Goal: Task Accomplishment & Management: Manage account settings

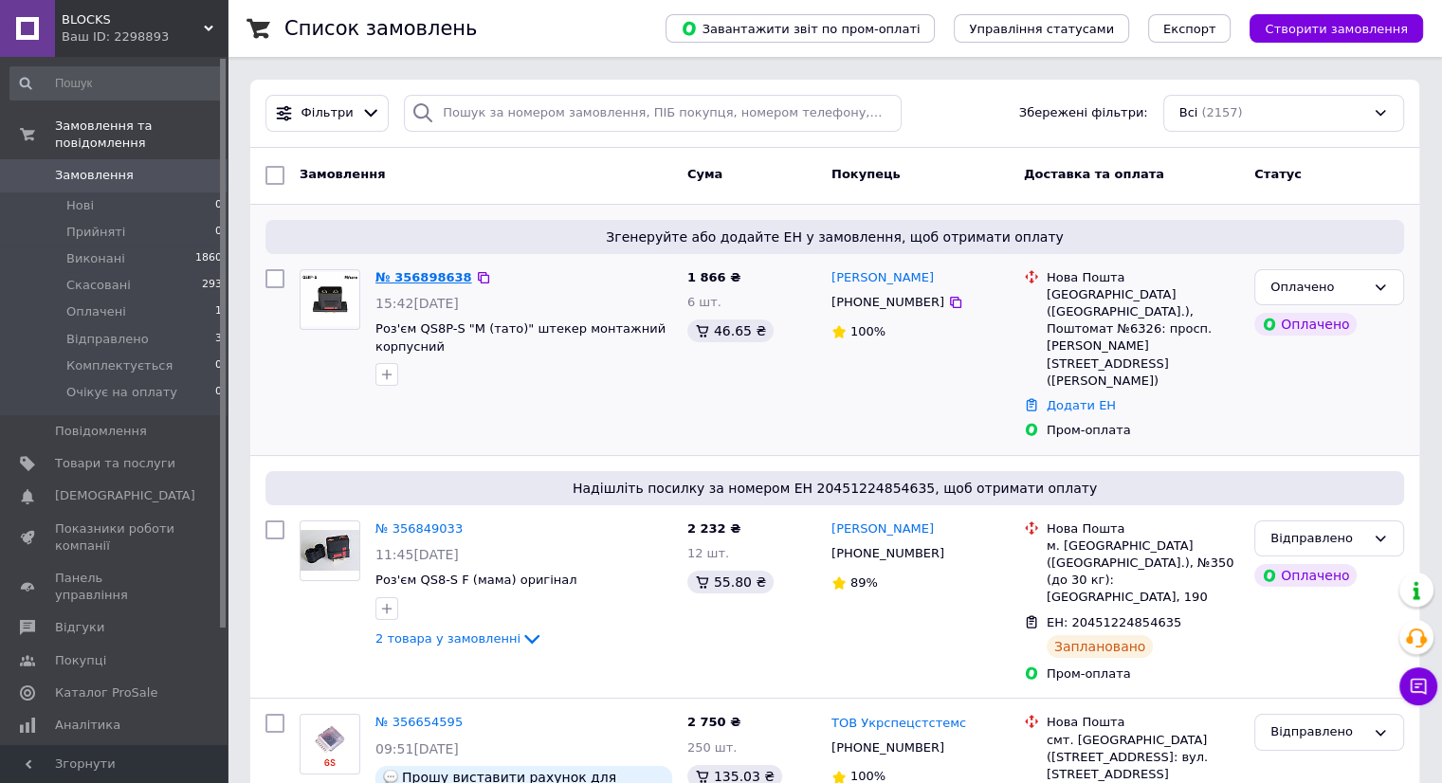
click at [402, 275] on link "№ 356898638" at bounding box center [423, 277] width 97 height 14
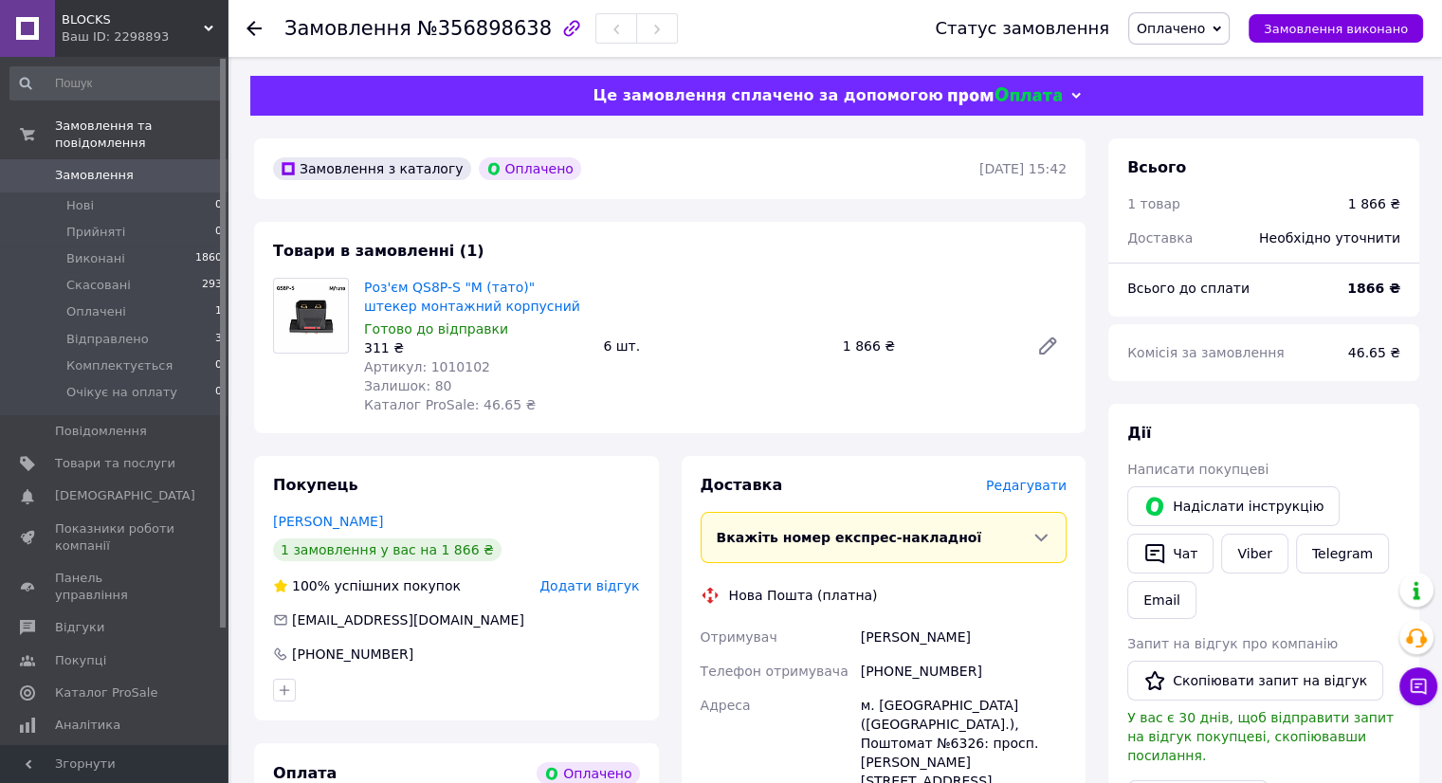
click at [1183, 31] on span "Оплачено" at bounding box center [1170, 28] width 68 height 15
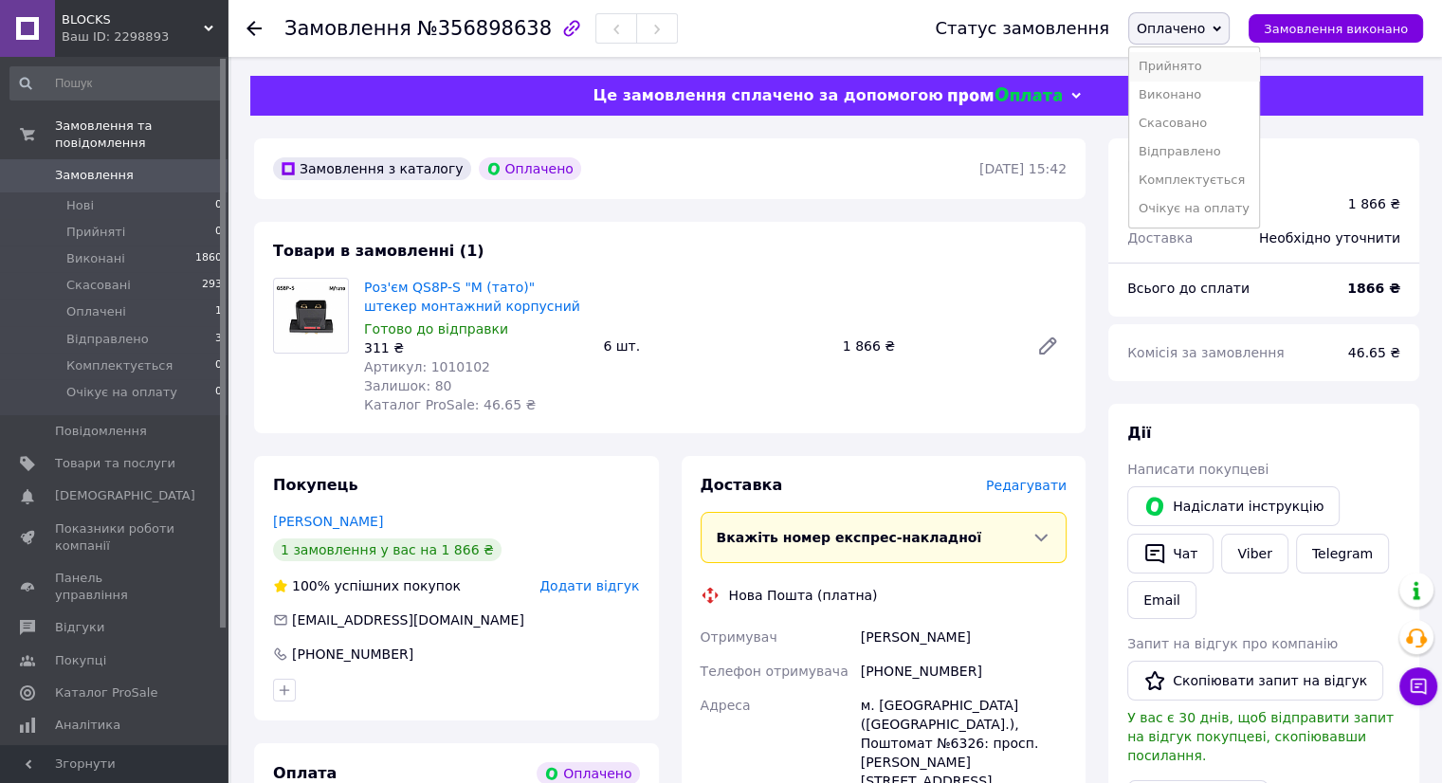
click at [1177, 64] on li "Прийнято" at bounding box center [1194, 66] width 130 height 28
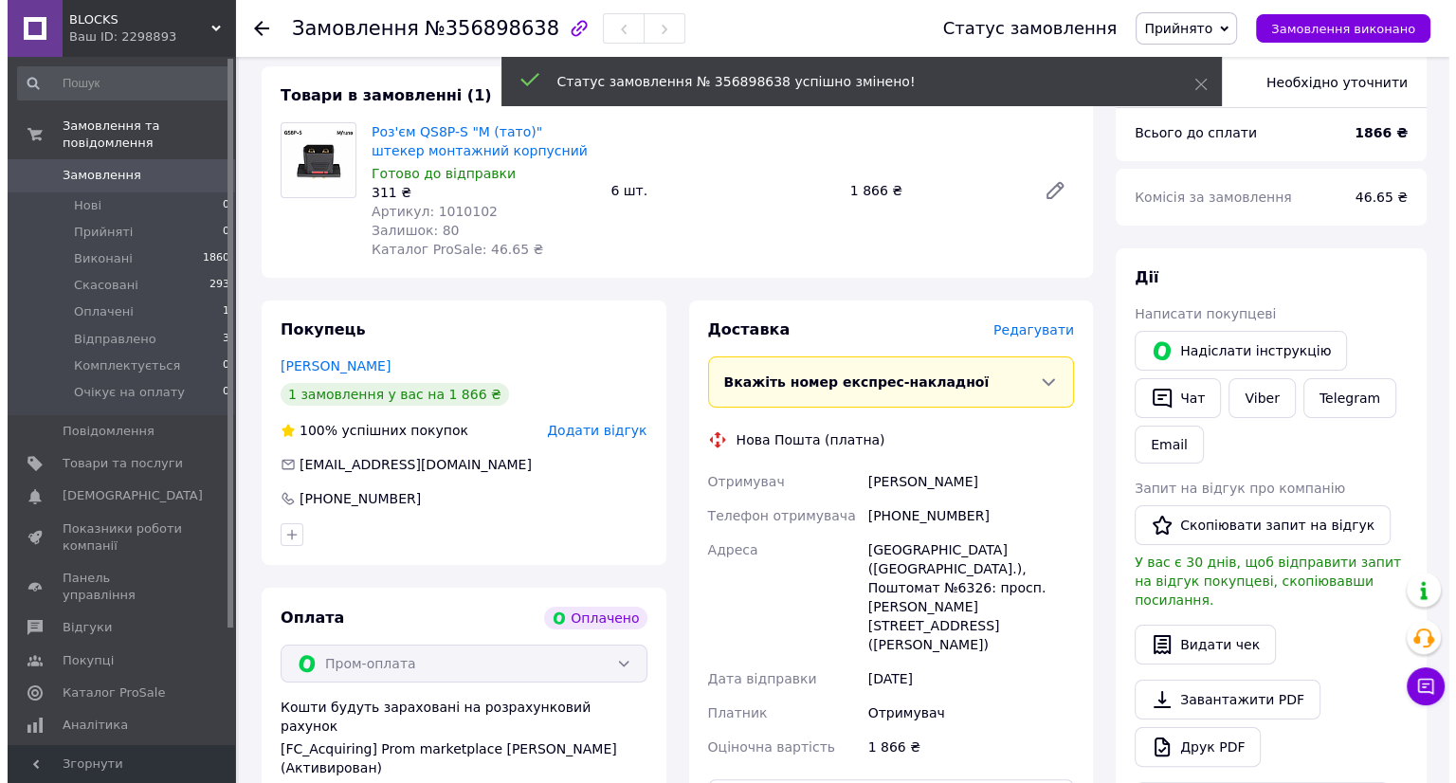
scroll to position [190, 0]
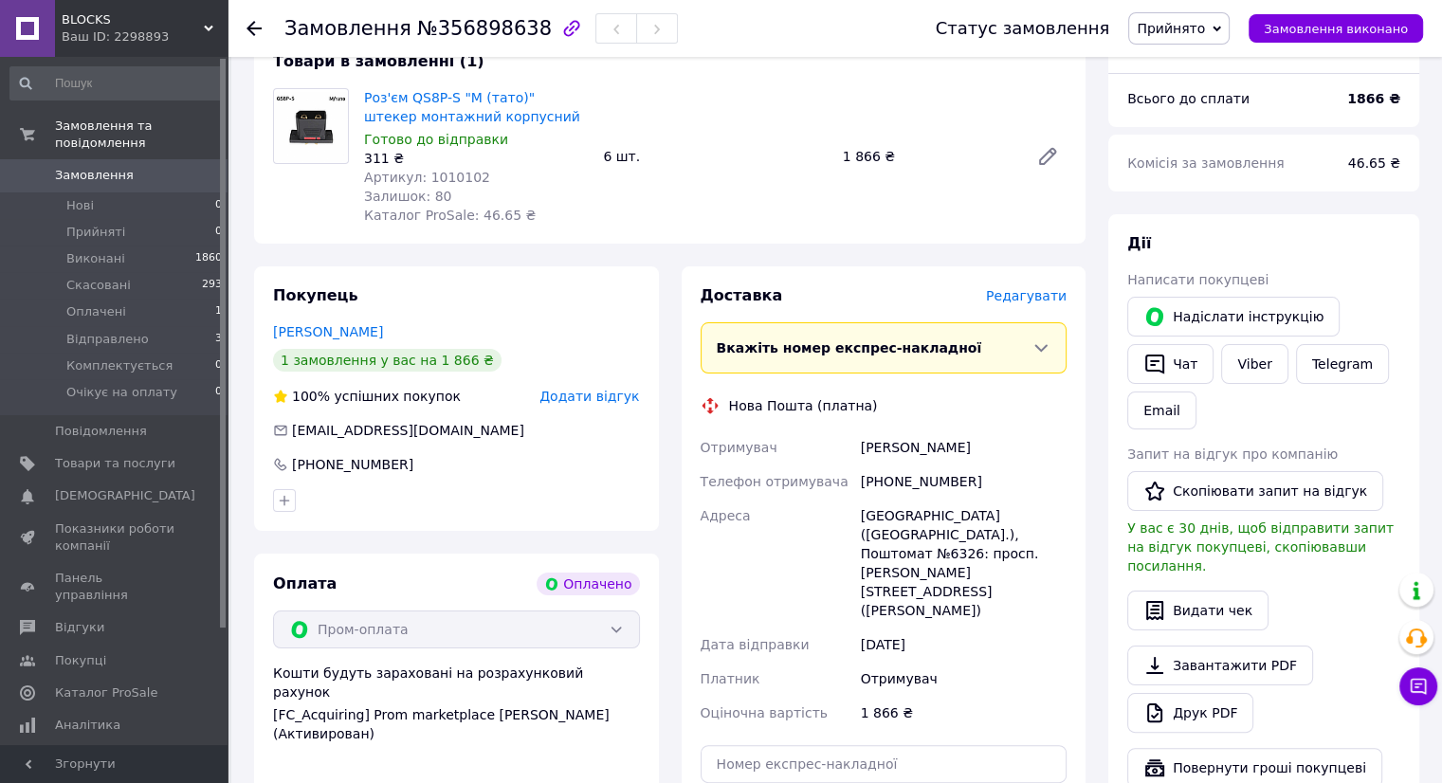
click at [1036, 295] on span "Редагувати" at bounding box center [1026, 295] width 81 height 15
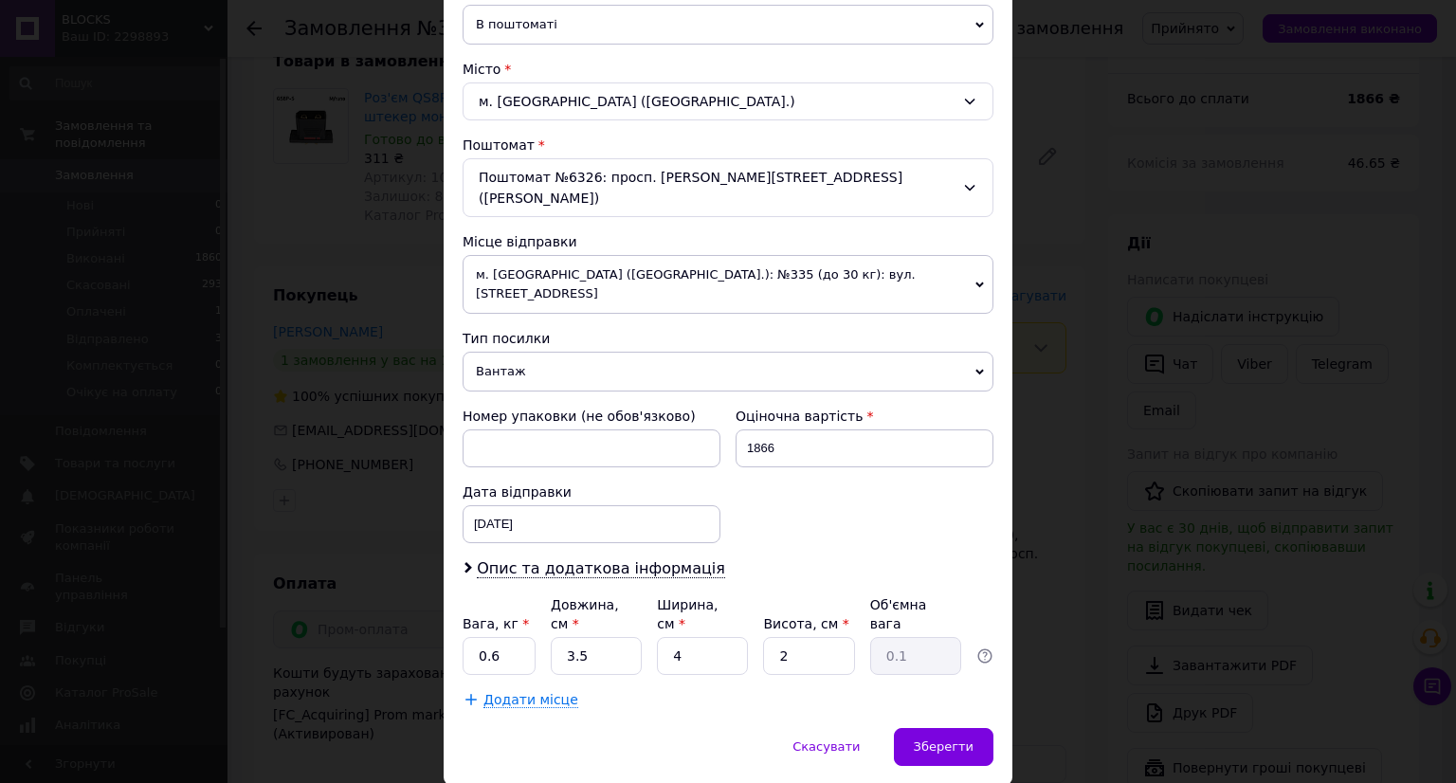
scroll to position [470, 0]
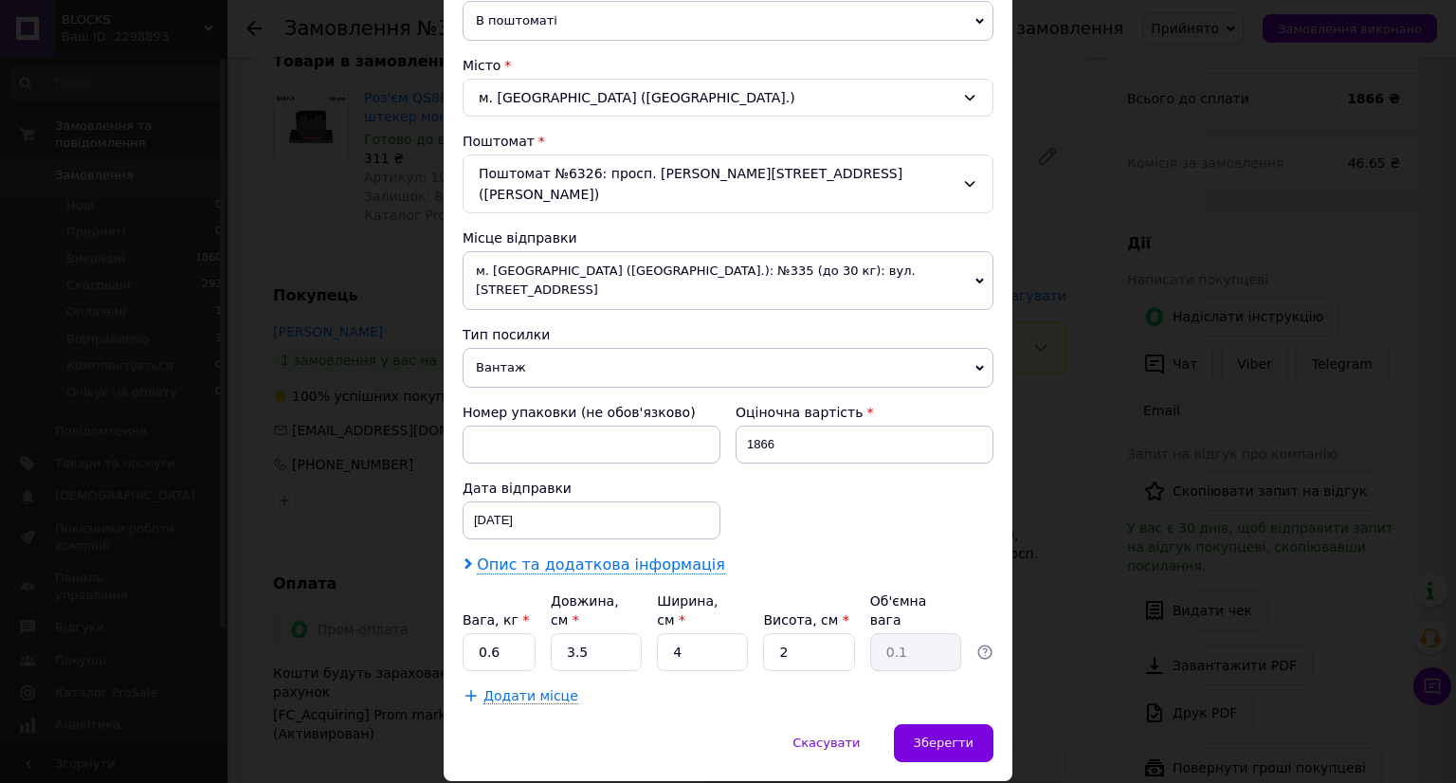
click at [593, 555] on span "Опис та додаткова інформація" at bounding box center [601, 564] width 248 height 19
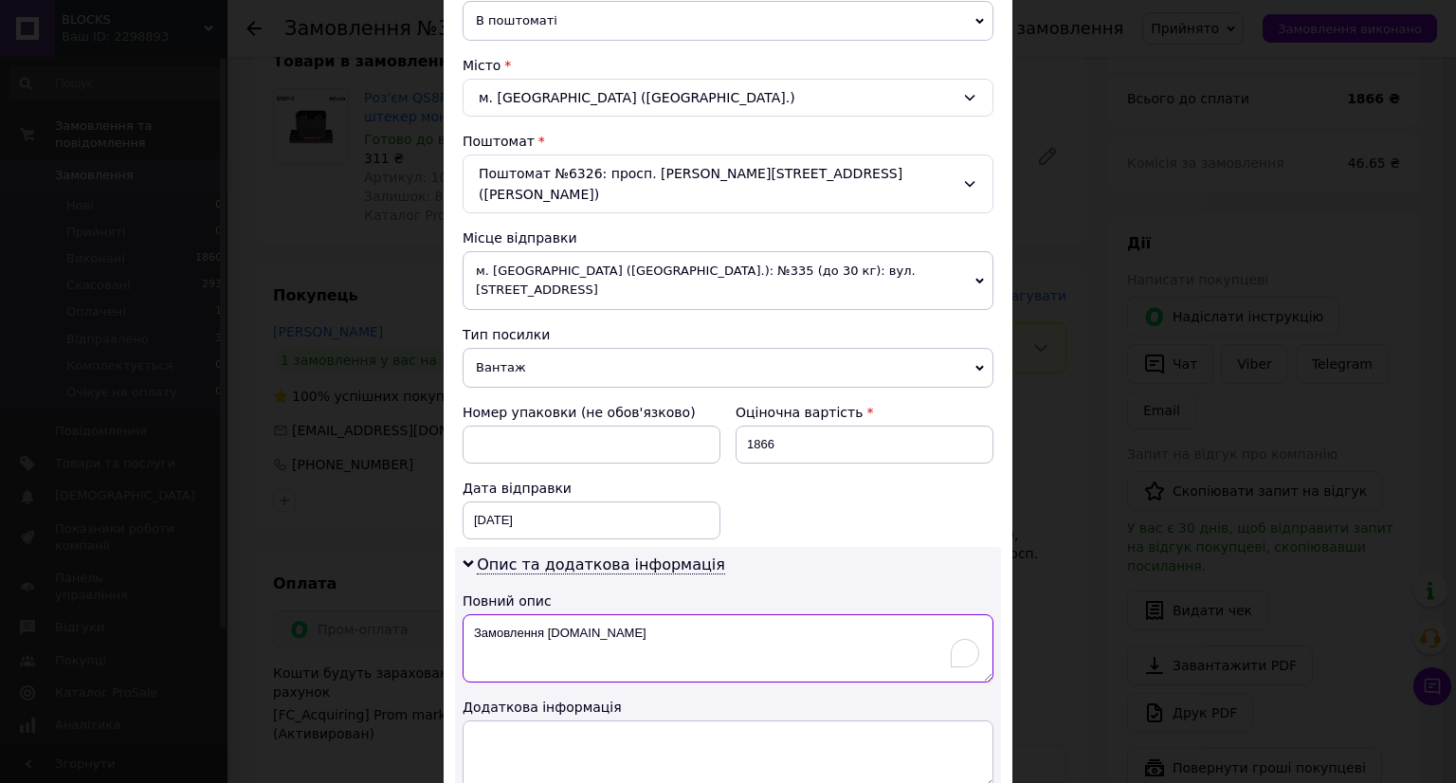
drag, startPoint x: 608, startPoint y: 586, endPoint x: 466, endPoint y: 590, distance: 141.3
click at [466, 614] on textarea "Замовлення [DOMAIN_NAME]" at bounding box center [728, 648] width 531 height 68
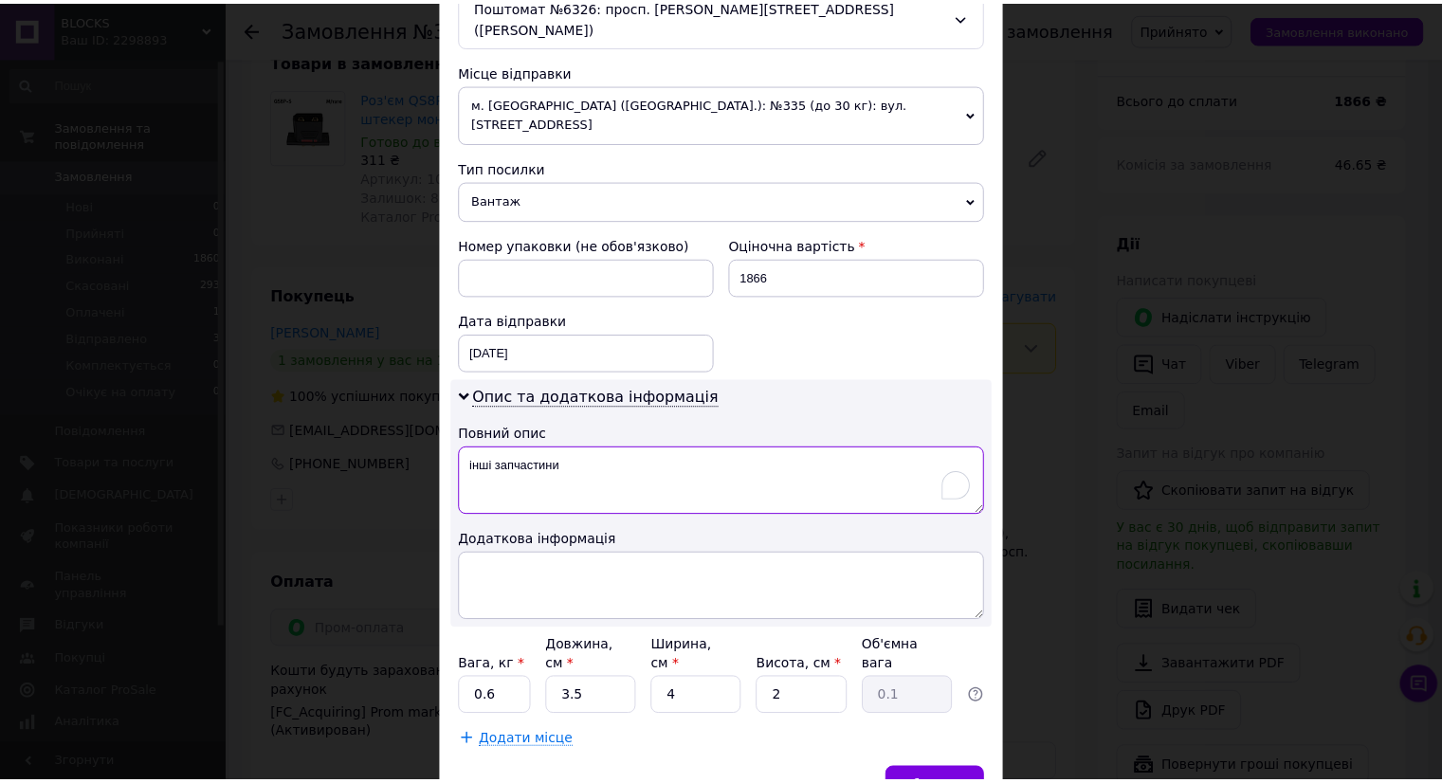
scroll to position [682, 0]
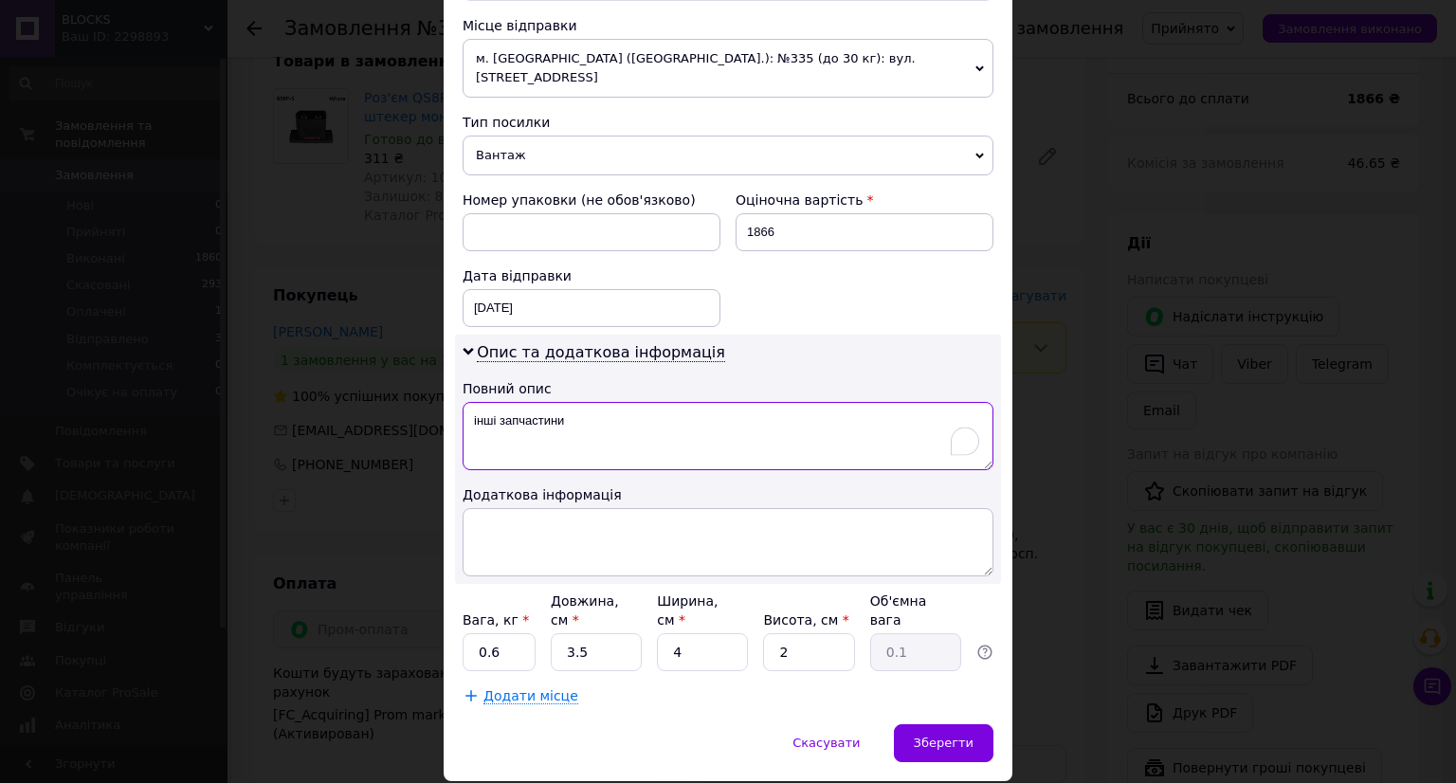
type textarea "інші запчастини"
click at [509, 633] on input "0.6" at bounding box center [499, 652] width 73 height 38
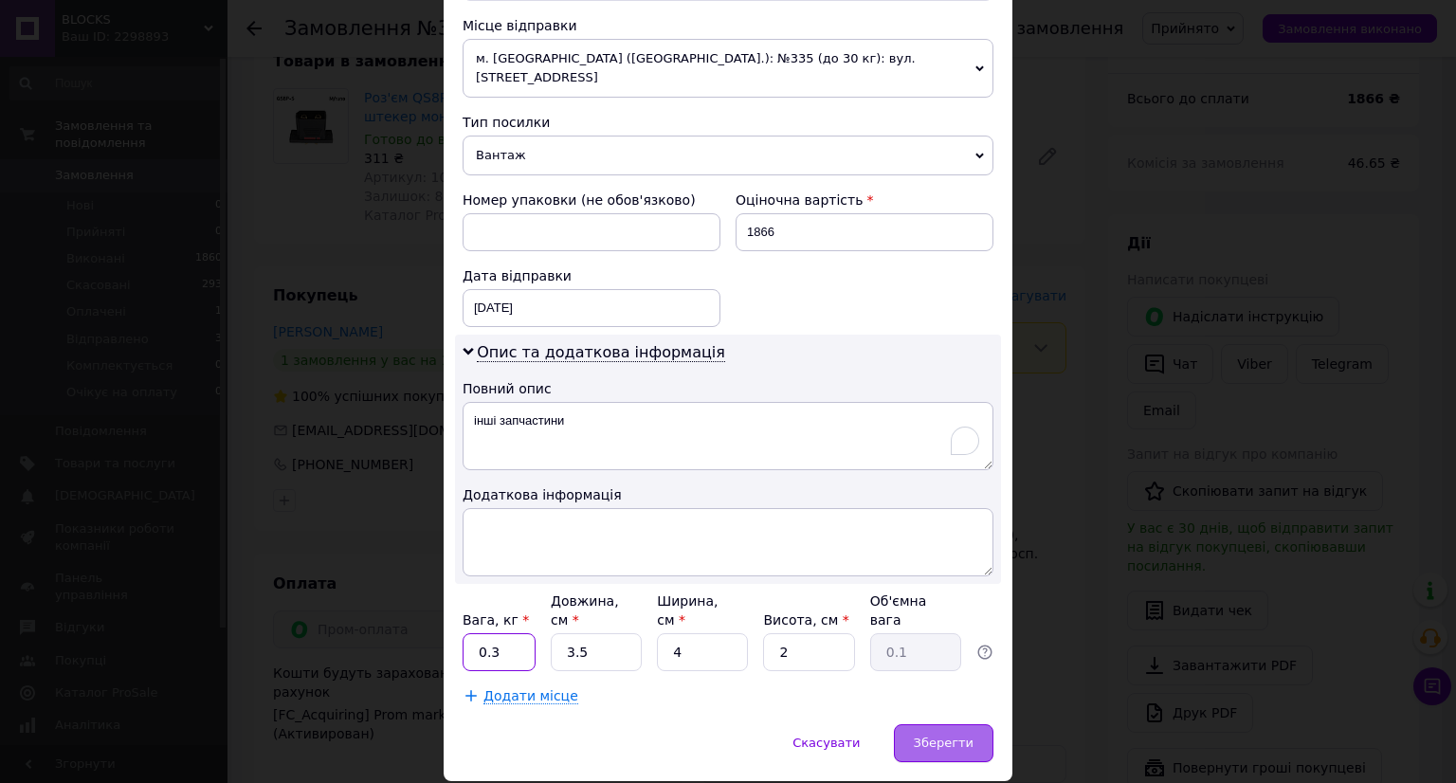
type input "0.3"
click at [930, 736] on span "Зберегти" at bounding box center [944, 743] width 60 height 14
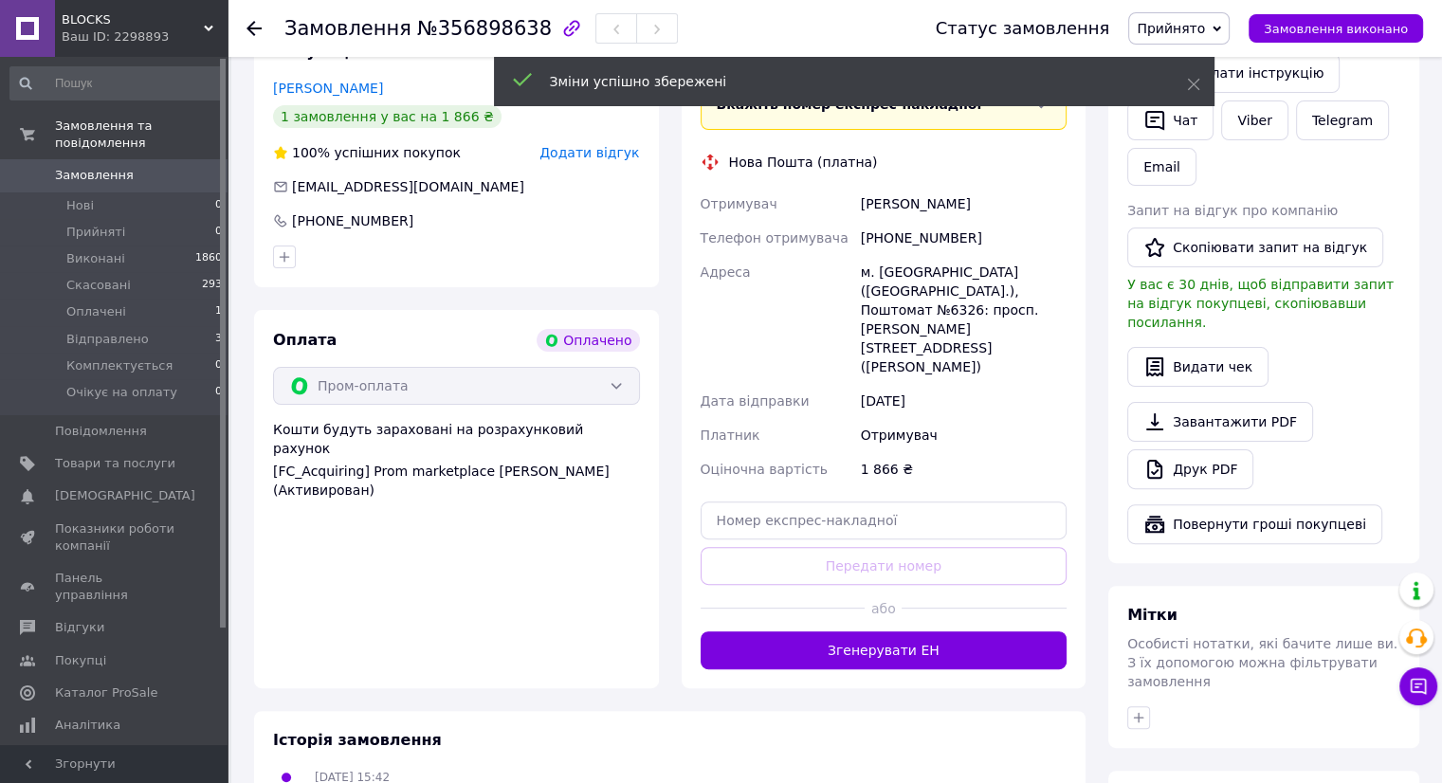
scroll to position [474, 0]
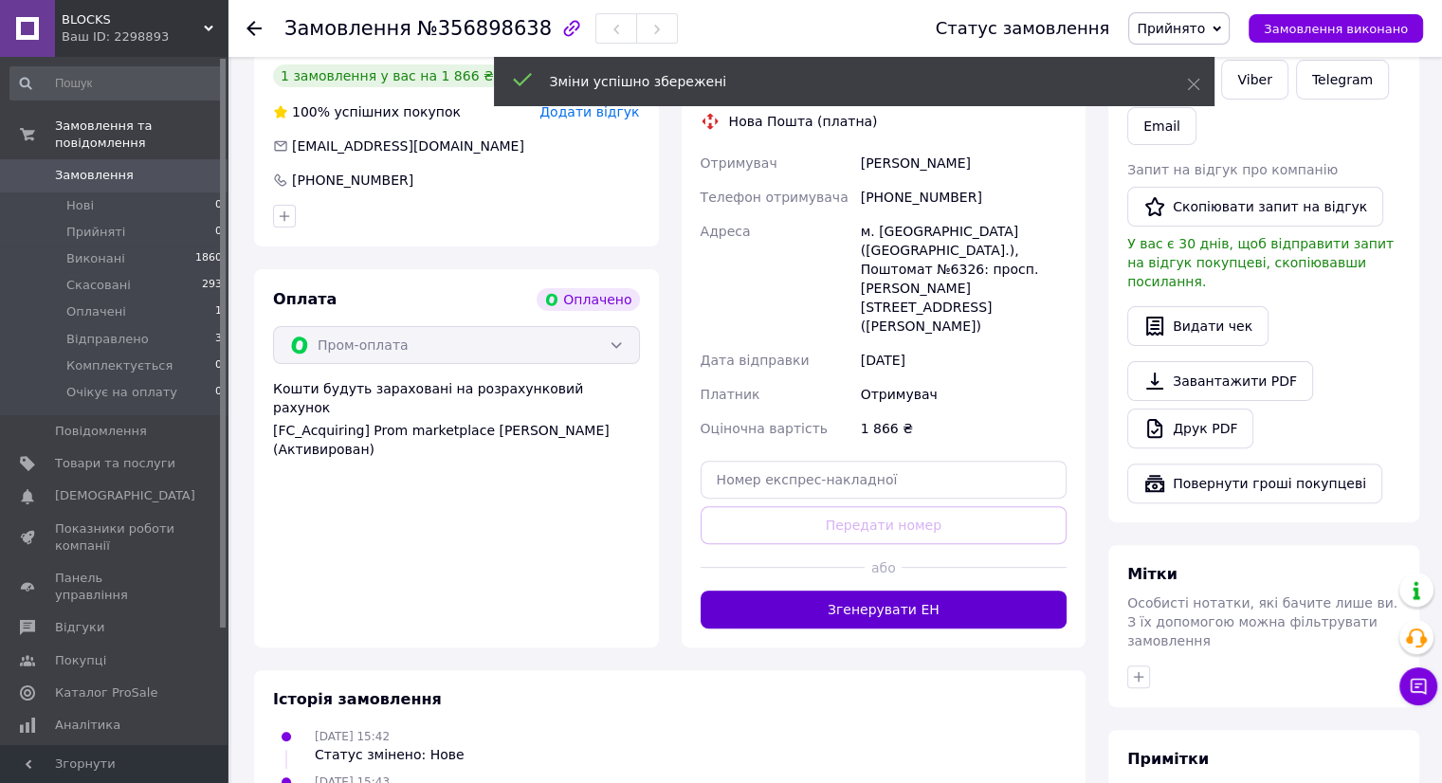
click at [861, 590] on button "Згенерувати ЕН" at bounding box center [883, 609] width 367 height 38
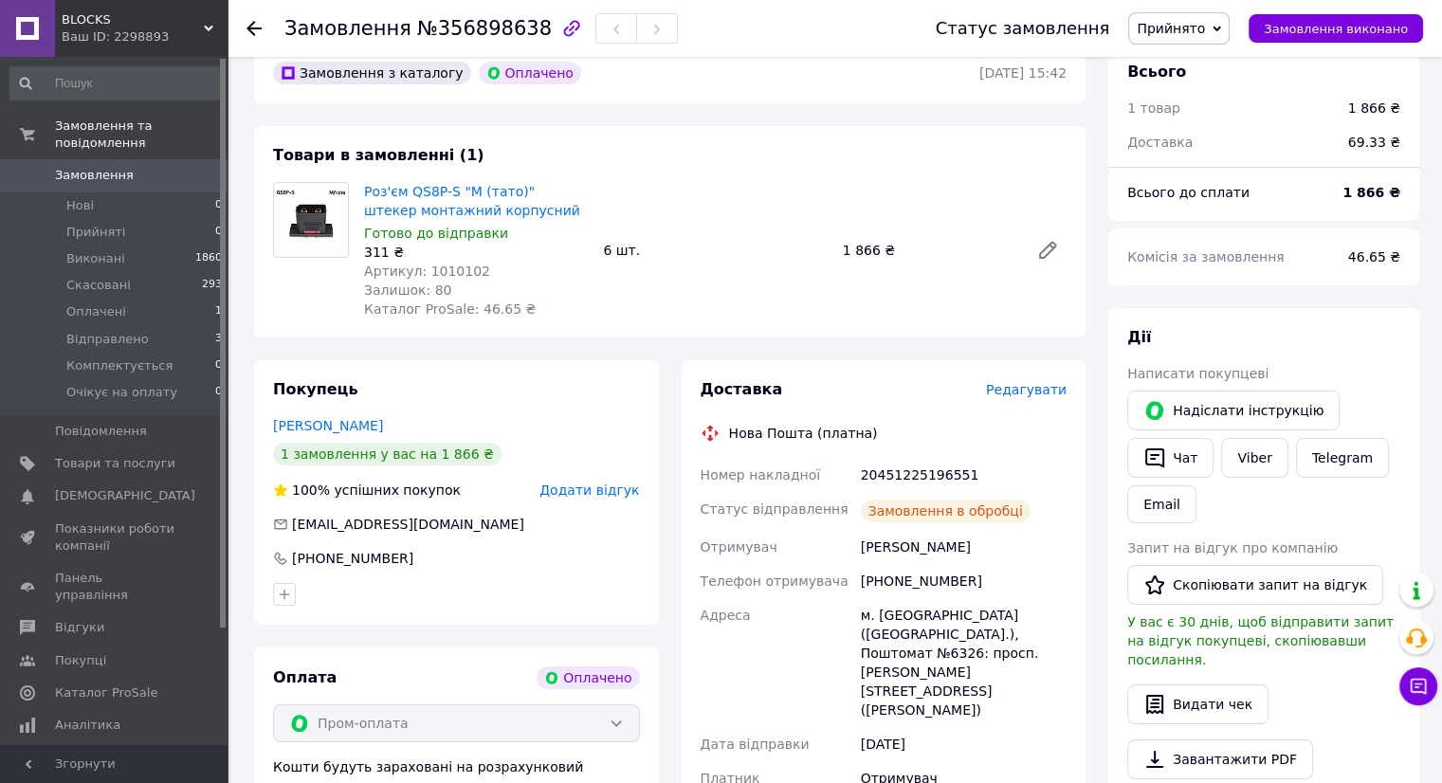
scroll to position [95, 0]
click at [1198, 22] on span "Прийнято" at bounding box center [1170, 28] width 68 height 15
click at [1186, 179] on li "Комплектується" at bounding box center [1194, 180] width 130 height 28
click at [1256, 456] on link "Viber" at bounding box center [1254, 459] width 66 height 40
drag, startPoint x: 361, startPoint y: 191, endPoint x: 515, endPoint y: 202, distance: 153.9
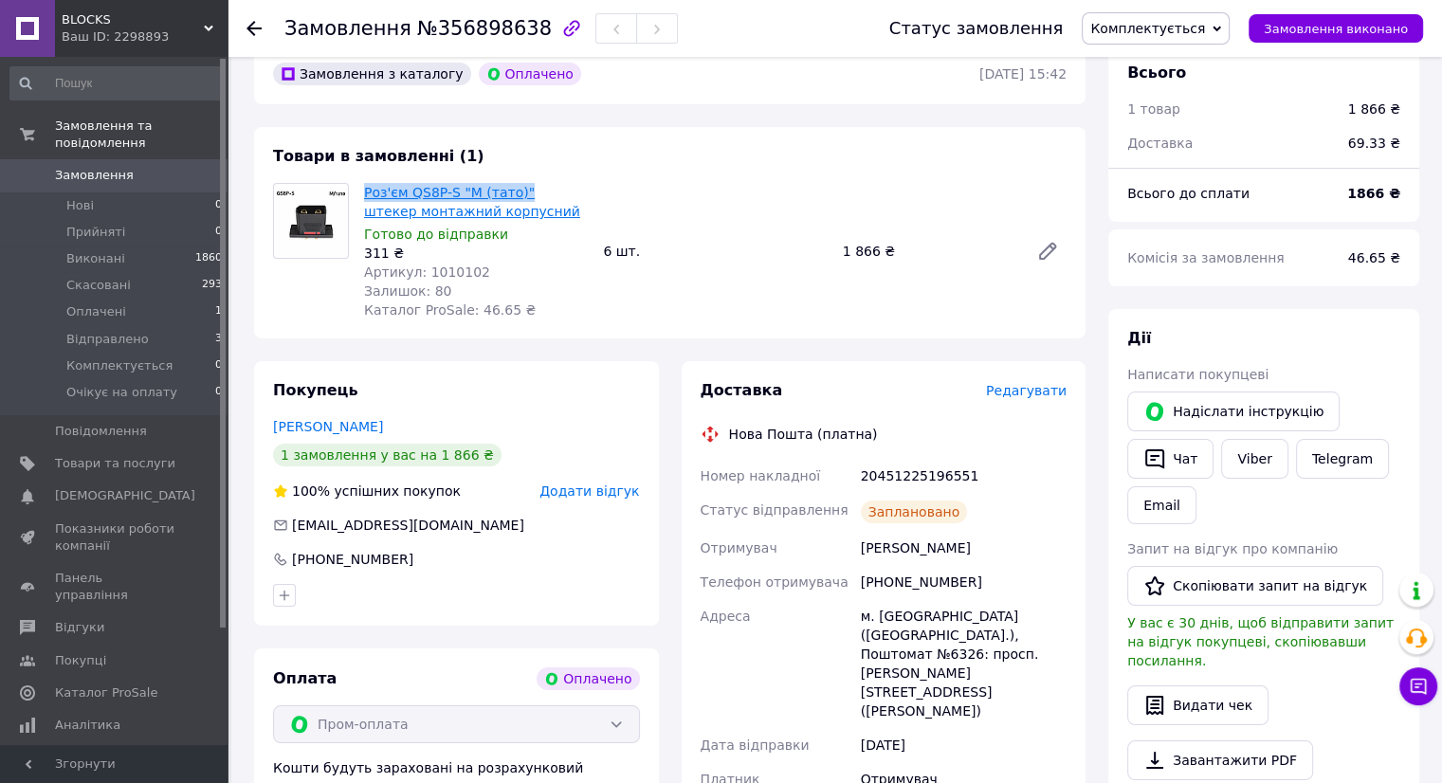
click at [515, 202] on div "Роз'єм QS8P-S "M (тато)" штекер монтажний корпусний Готово до відправки 311 ₴ А…" at bounding box center [475, 251] width 239 height 144
copy link "Роз'єм QS8P-S "M (тато)""
drag, startPoint x: 964, startPoint y: 481, endPoint x: 863, endPoint y: 481, distance: 101.4
click at [863, 481] on div "20451225196551" at bounding box center [963, 476] width 213 height 34
copy div "20451225196551"
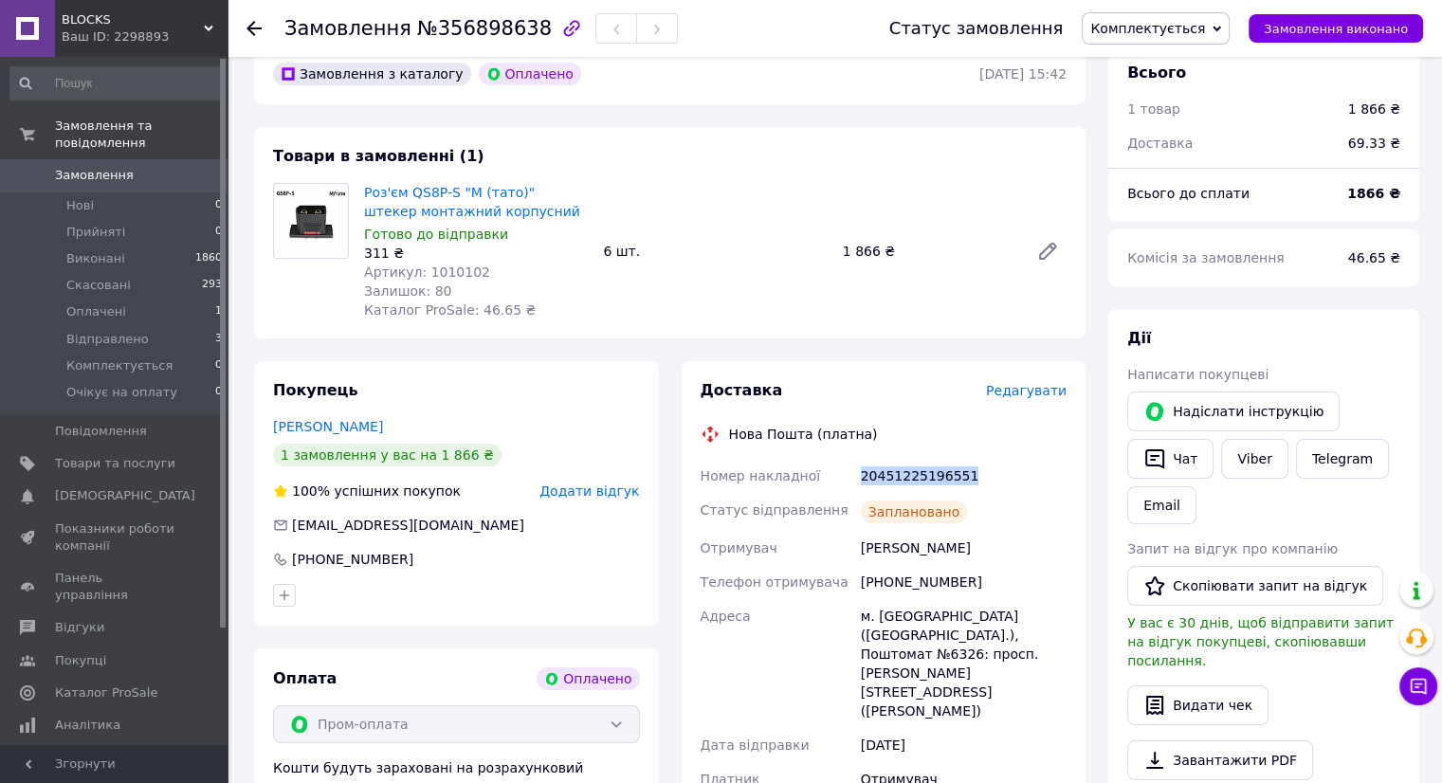
click at [92, 167] on span "Замовлення" at bounding box center [94, 175] width 79 height 17
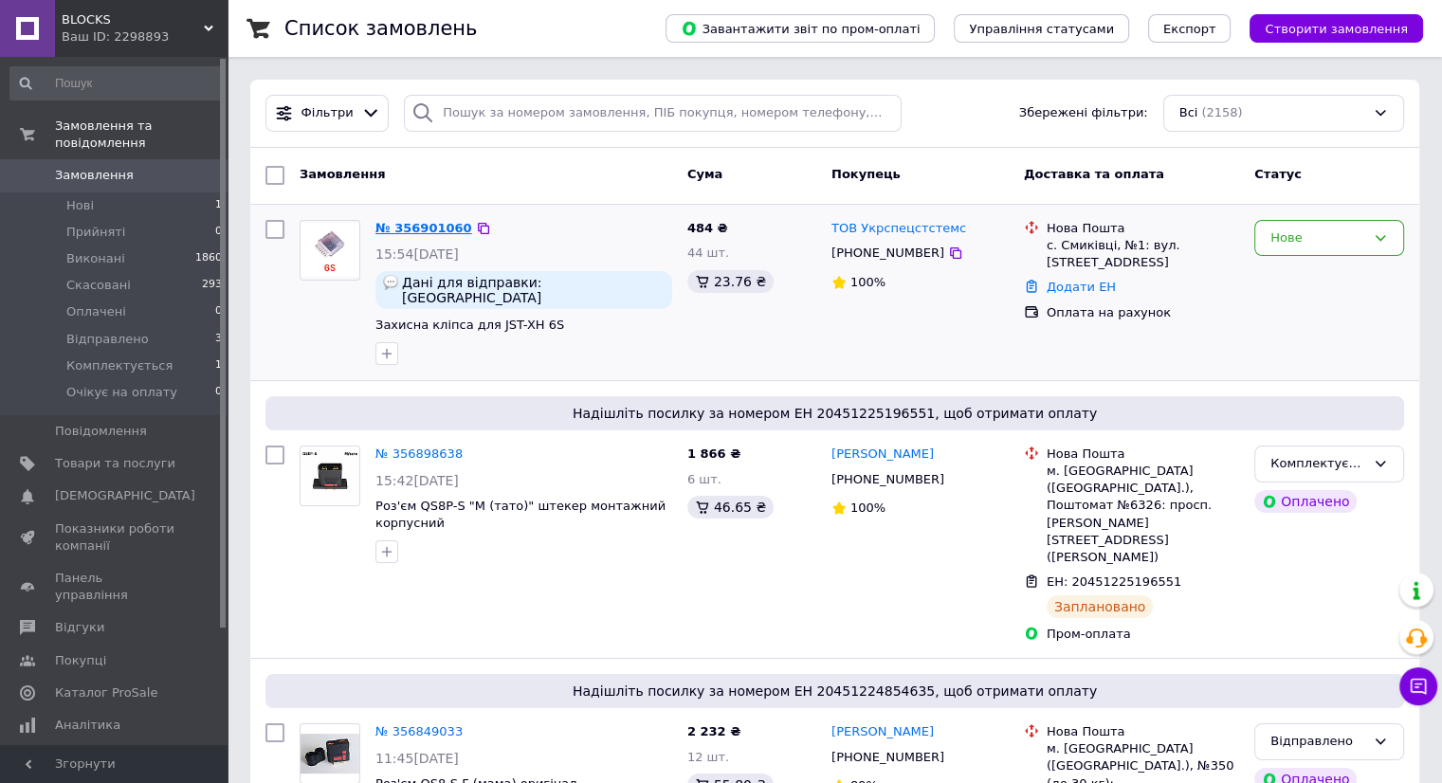
click at [406, 230] on link "№ 356901060" at bounding box center [423, 228] width 97 height 14
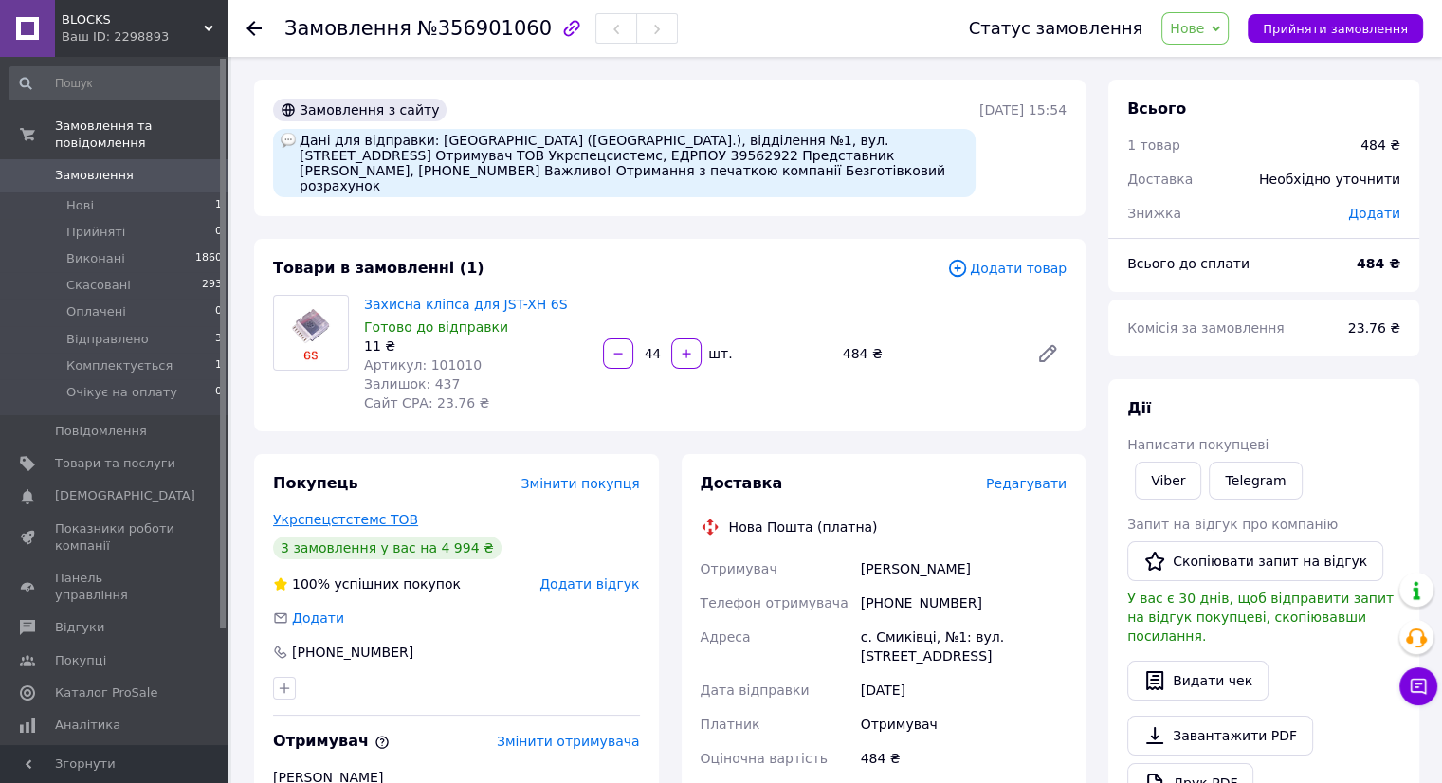
click at [362, 512] on link "Укрспецстстемс ТОВ" at bounding box center [345, 519] width 145 height 15
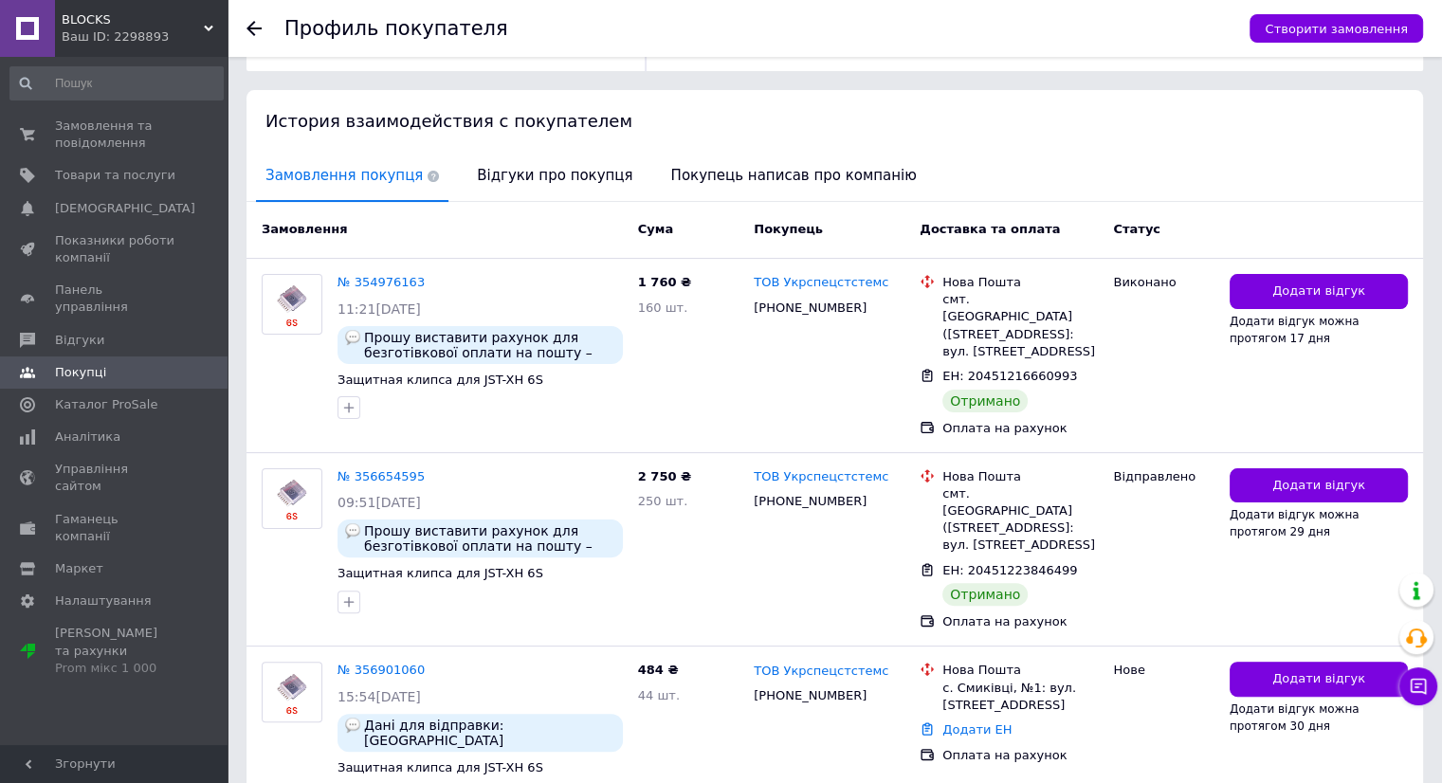
scroll to position [421, 0]
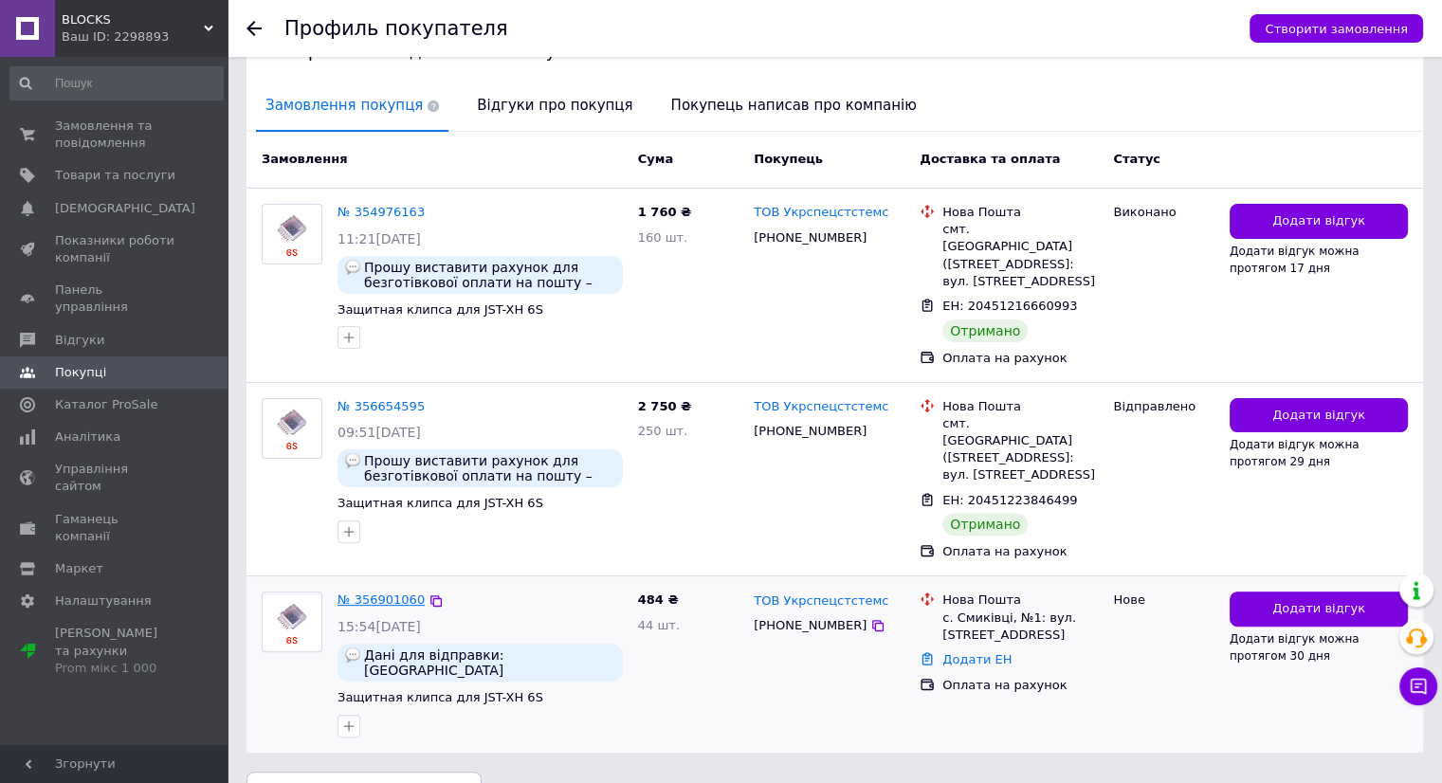
click at [372, 592] on link "№ 356901060" at bounding box center [380, 599] width 87 height 14
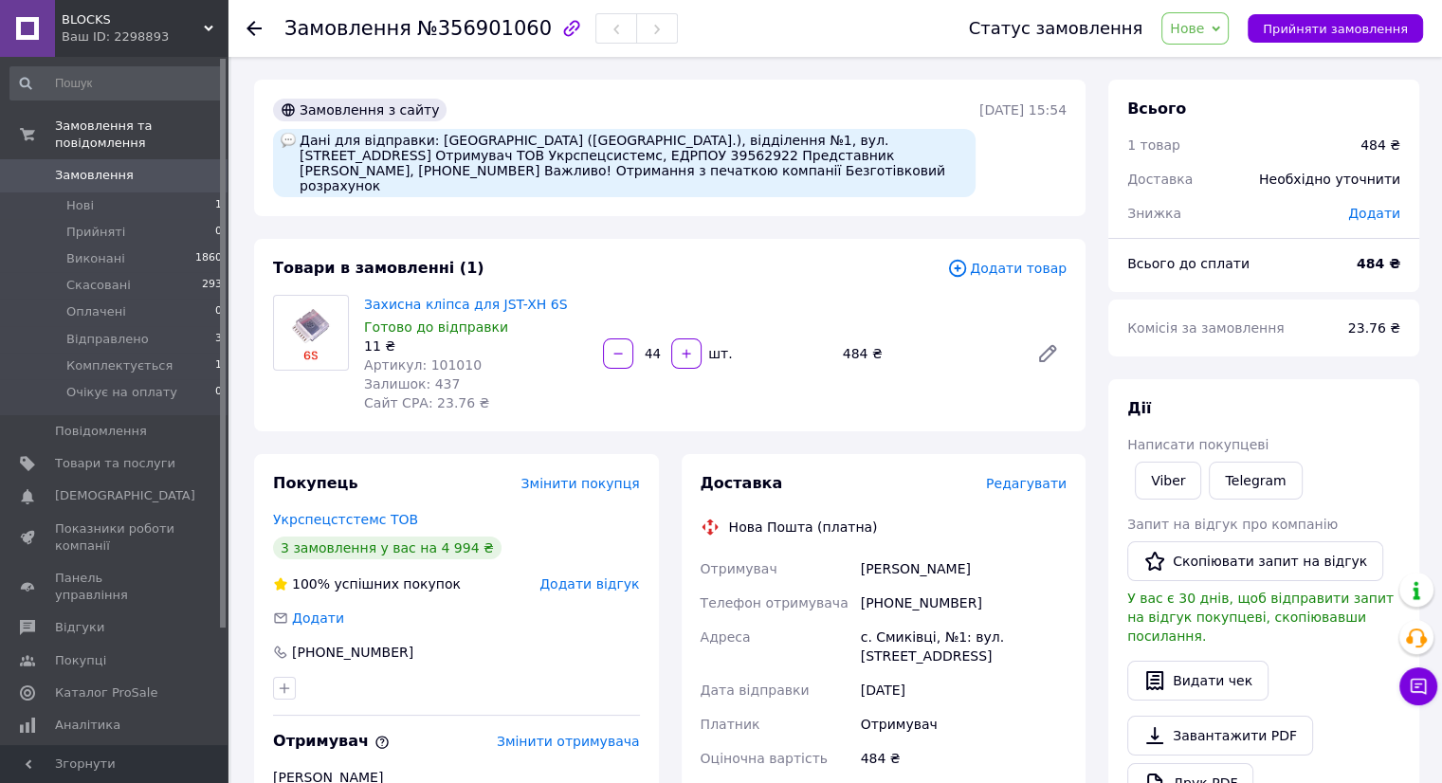
click at [96, 167] on span "Замовлення" at bounding box center [94, 175] width 79 height 17
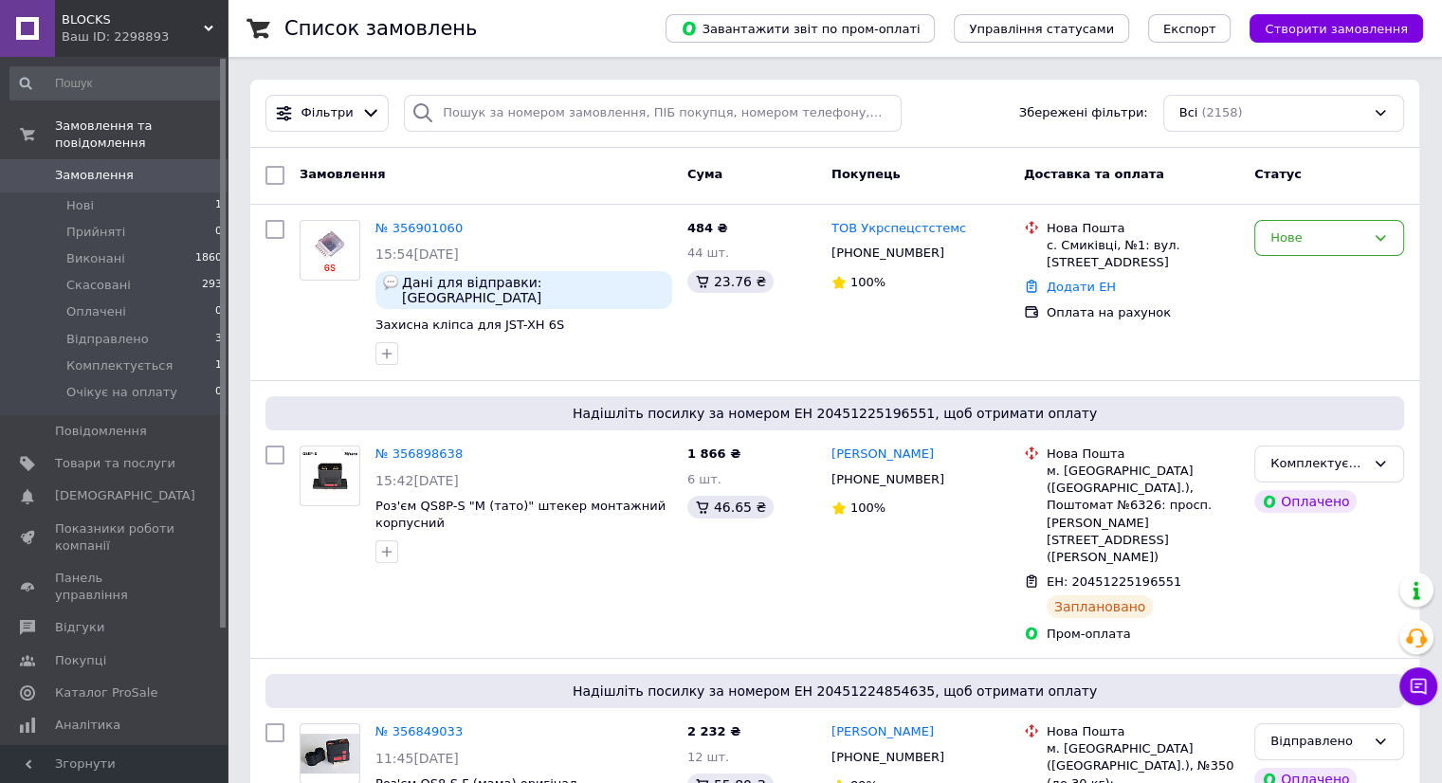
click at [96, 167] on span "Замовлення" at bounding box center [94, 175] width 79 height 17
click at [412, 227] on link "№ 356901060" at bounding box center [418, 228] width 87 height 14
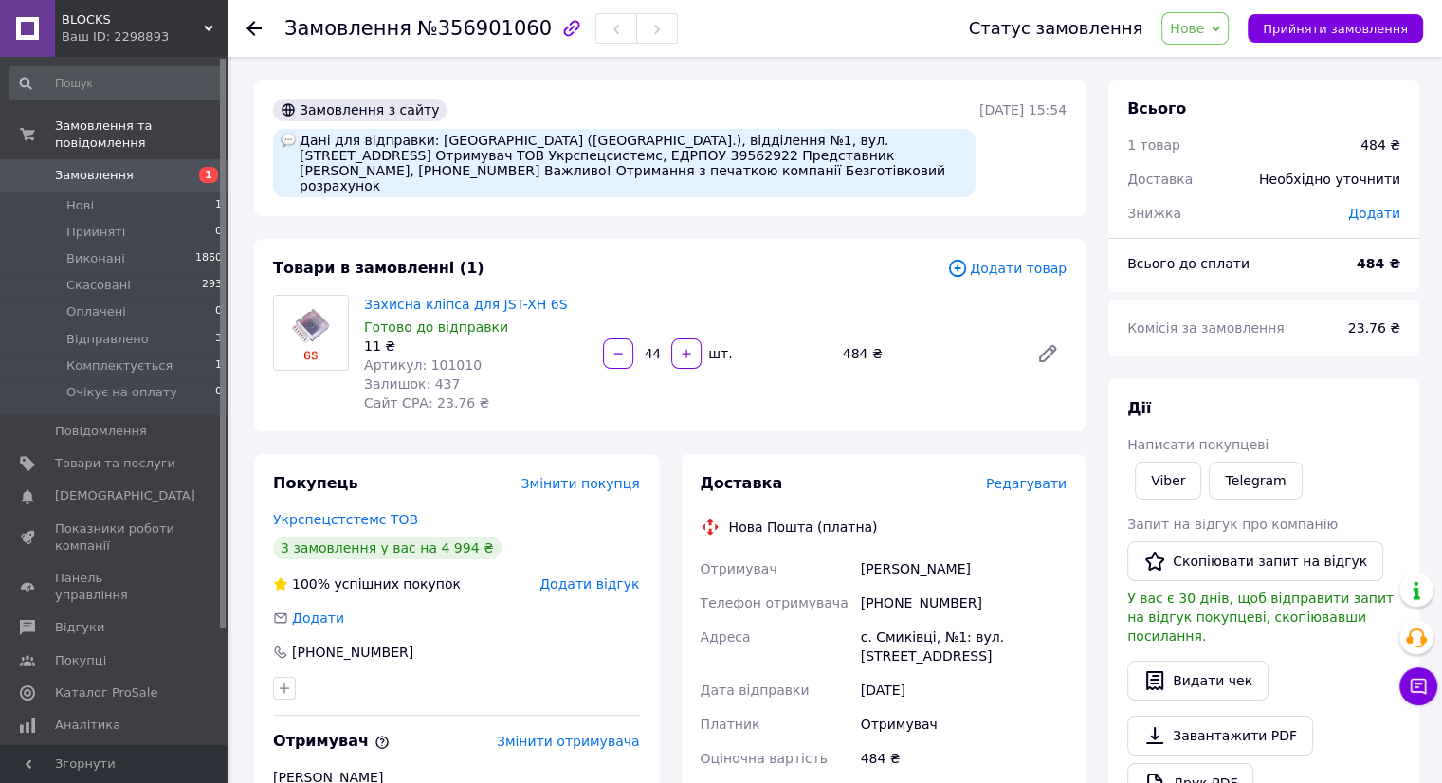
click at [118, 167] on span "Замовлення" at bounding box center [94, 175] width 79 height 17
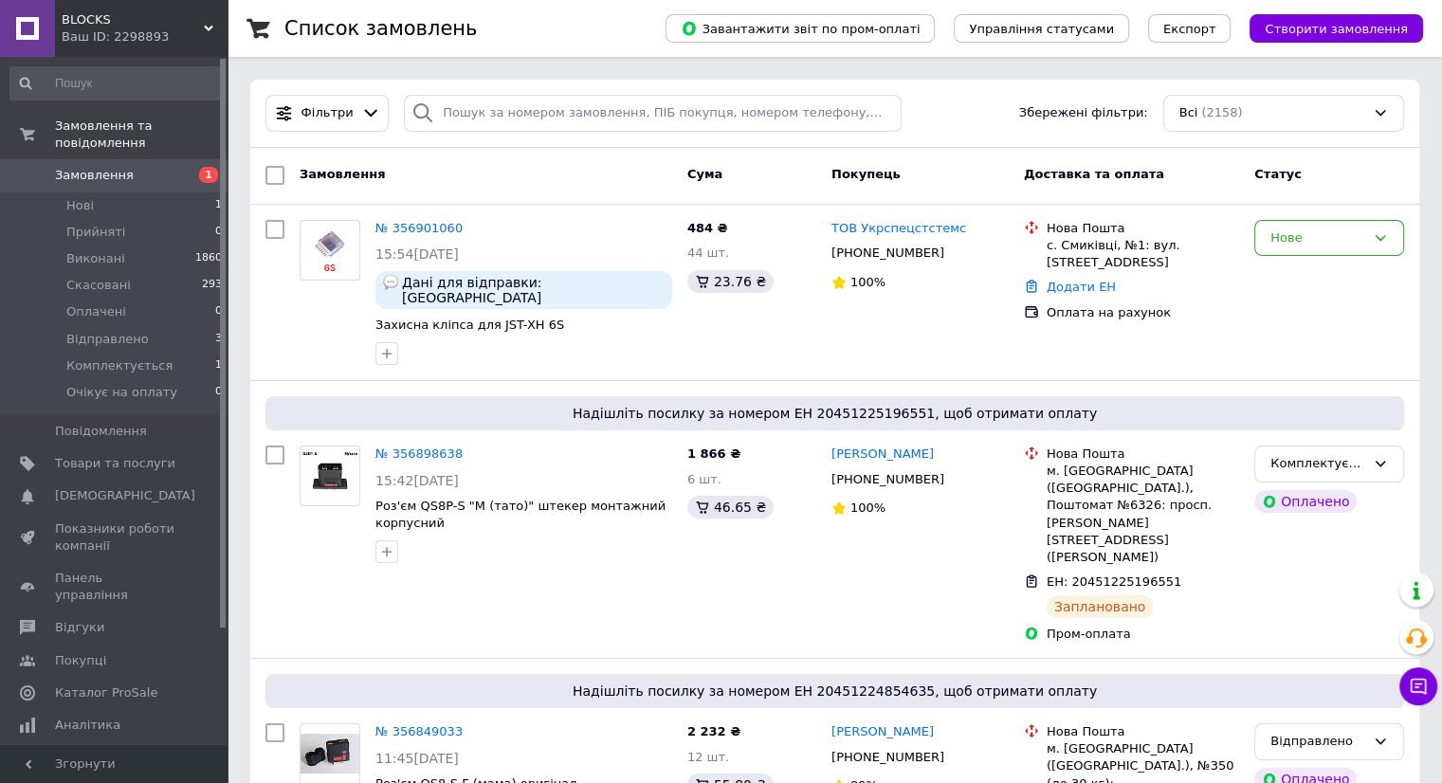
click at [116, 167] on span "Замовлення" at bounding box center [94, 175] width 79 height 17
click at [408, 228] on link "№ 356901060" at bounding box center [418, 228] width 87 height 14
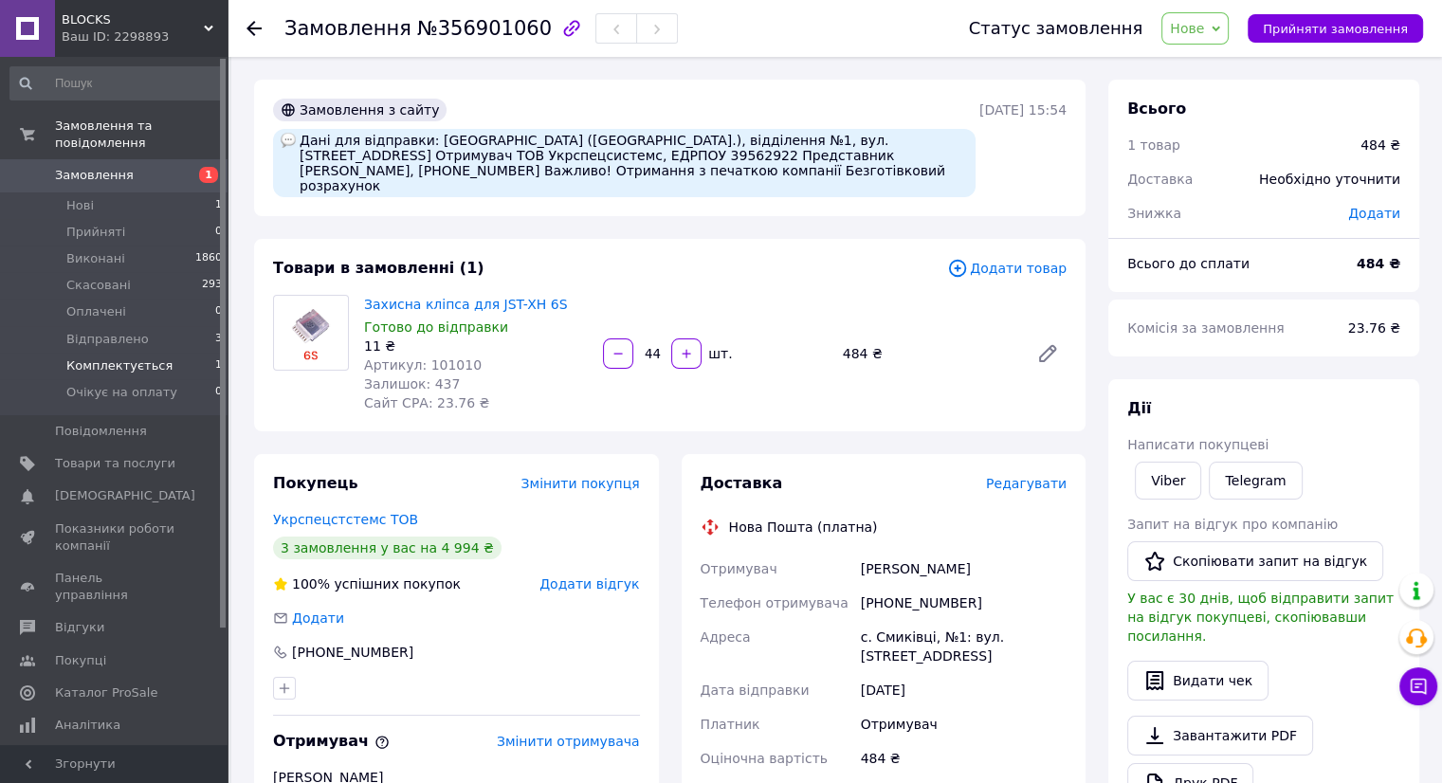
click at [122, 357] on span "Комплектується" at bounding box center [119, 365] width 106 height 17
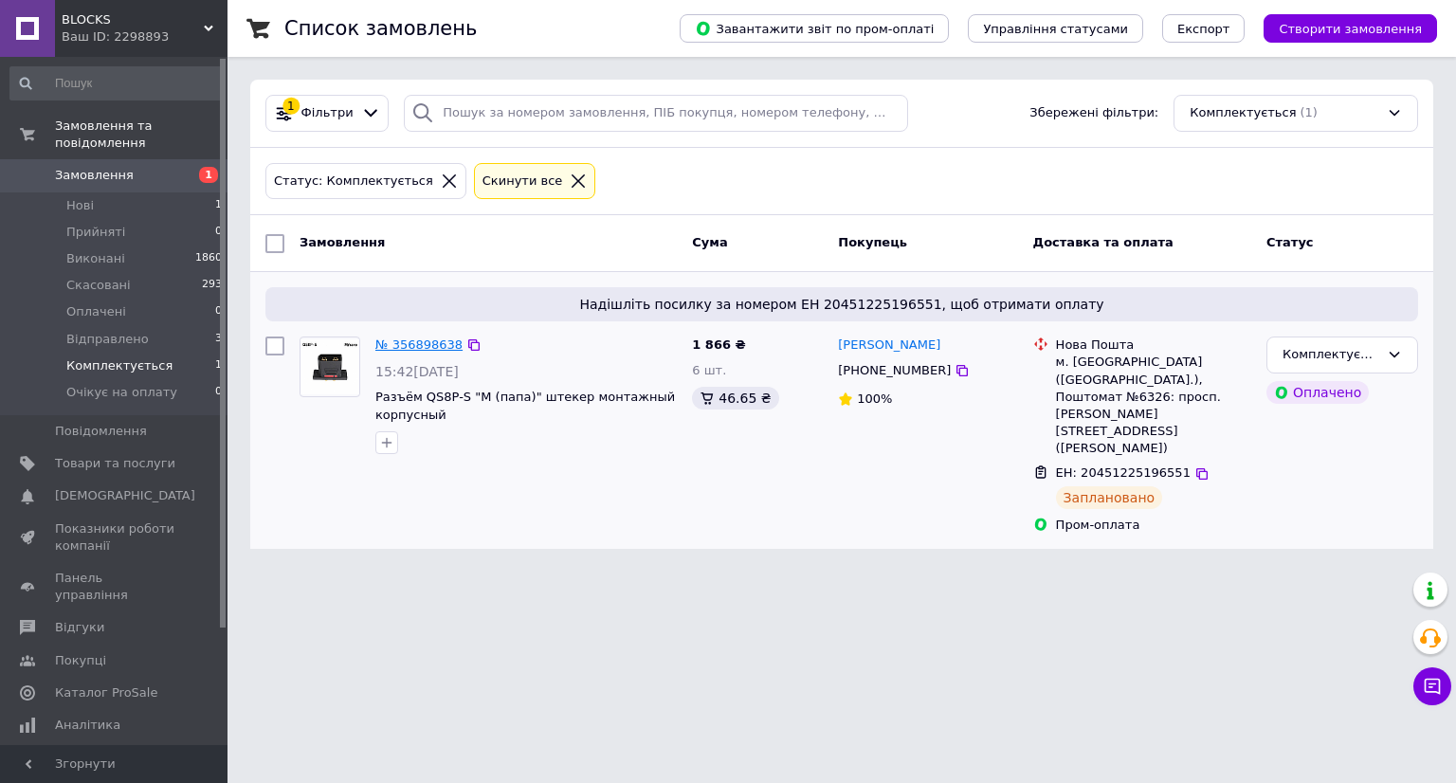
click at [415, 346] on link "№ 356898638" at bounding box center [418, 344] width 87 height 14
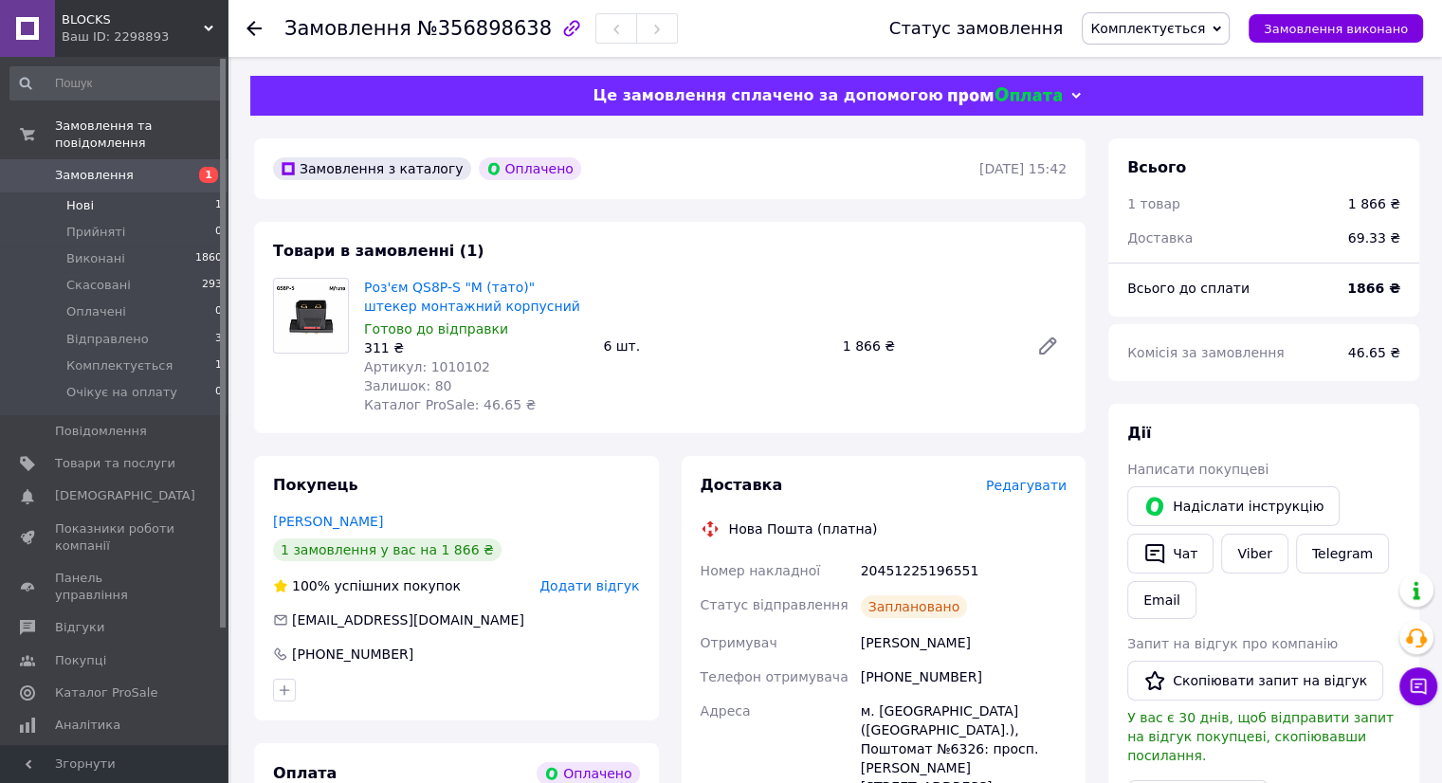
click at [82, 197] on span "Нові" at bounding box center [79, 205] width 27 height 17
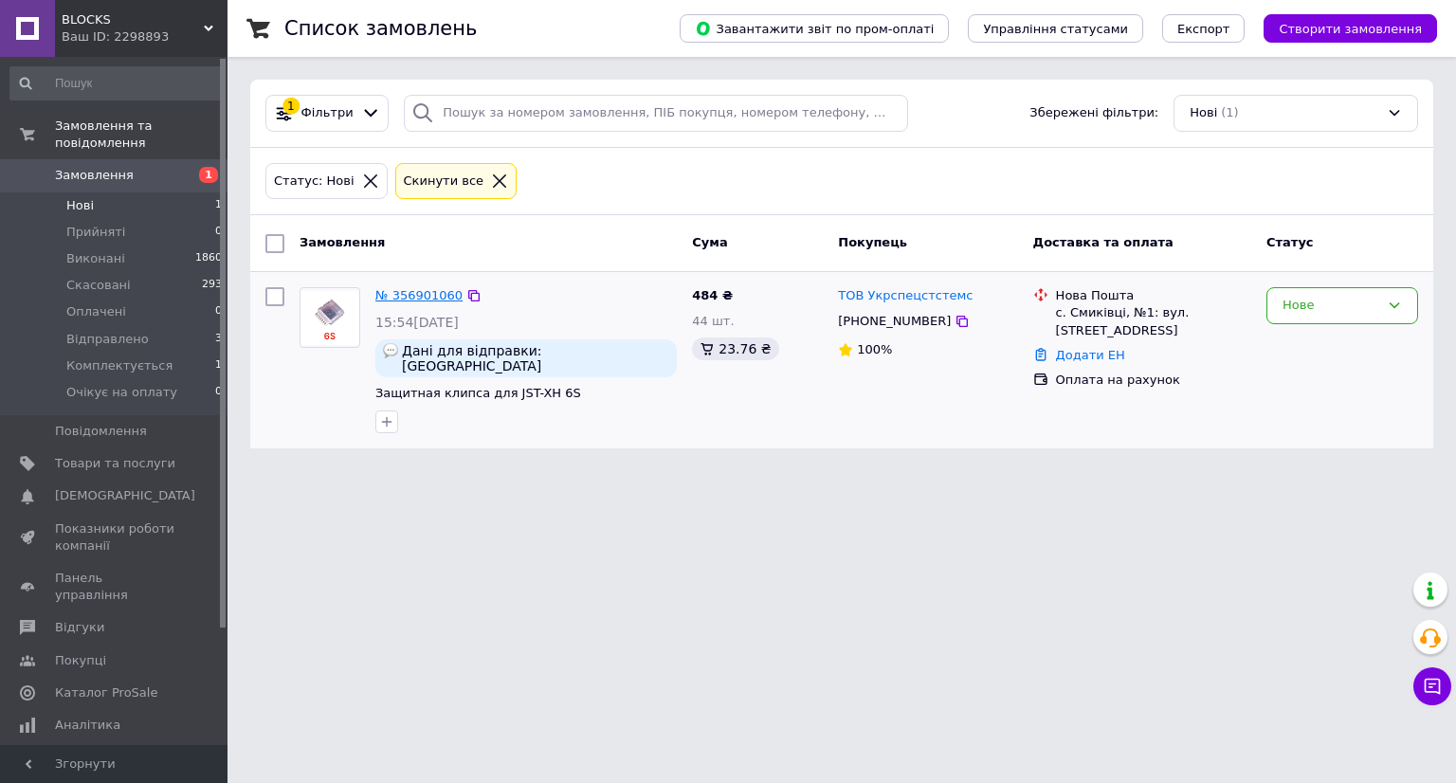
click at [396, 299] on link "№ 356901060" at bounding box center [418, 295] width 87 height 14
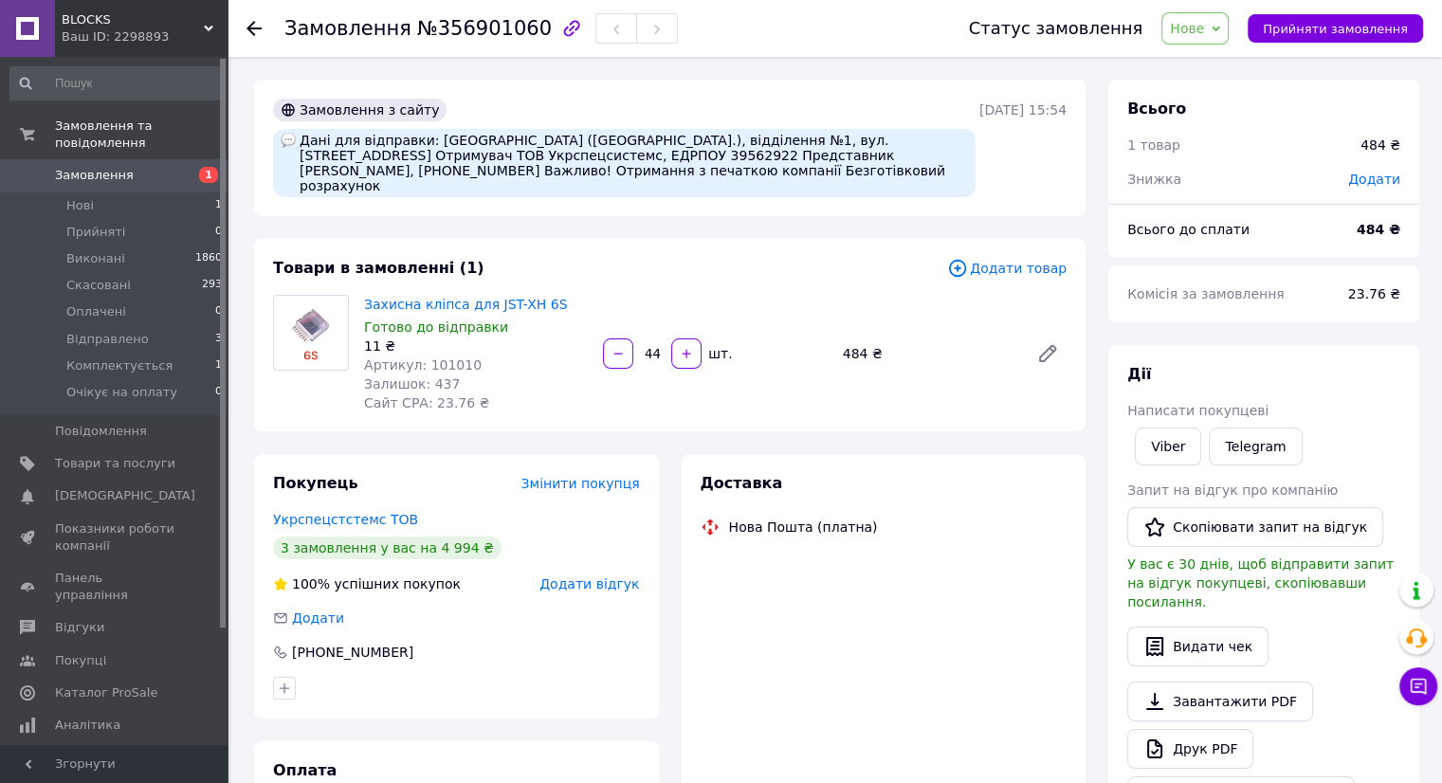
click at [1194, 32] on span "Нове" at bounding box center [1187, 28] width 34 height 15
click at [1202, 64] on li "Прийнято" at bounding box center [1227, 66] width 130 height 28
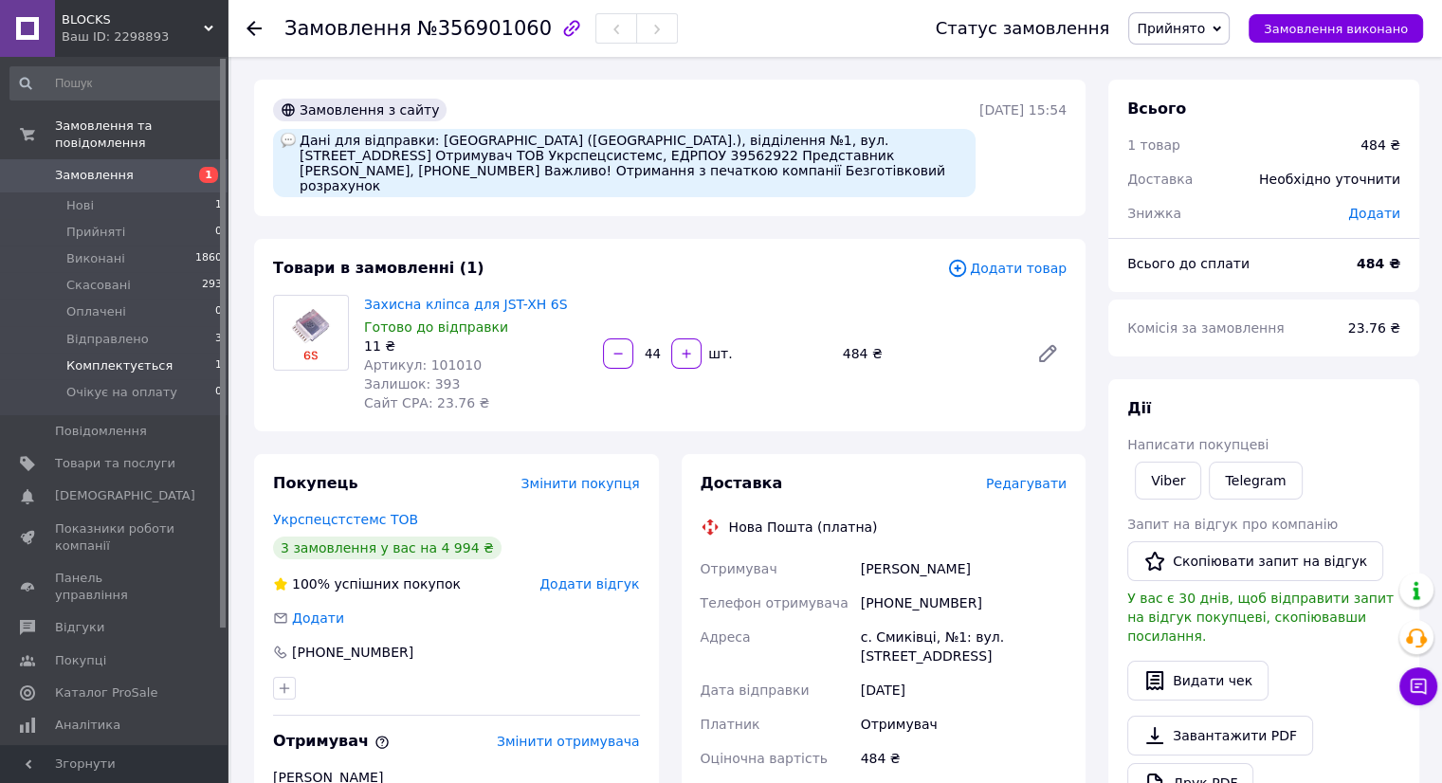
click at [103, 357] on span "Комплектується" at bounding box center [119, 365] width 106 height 17
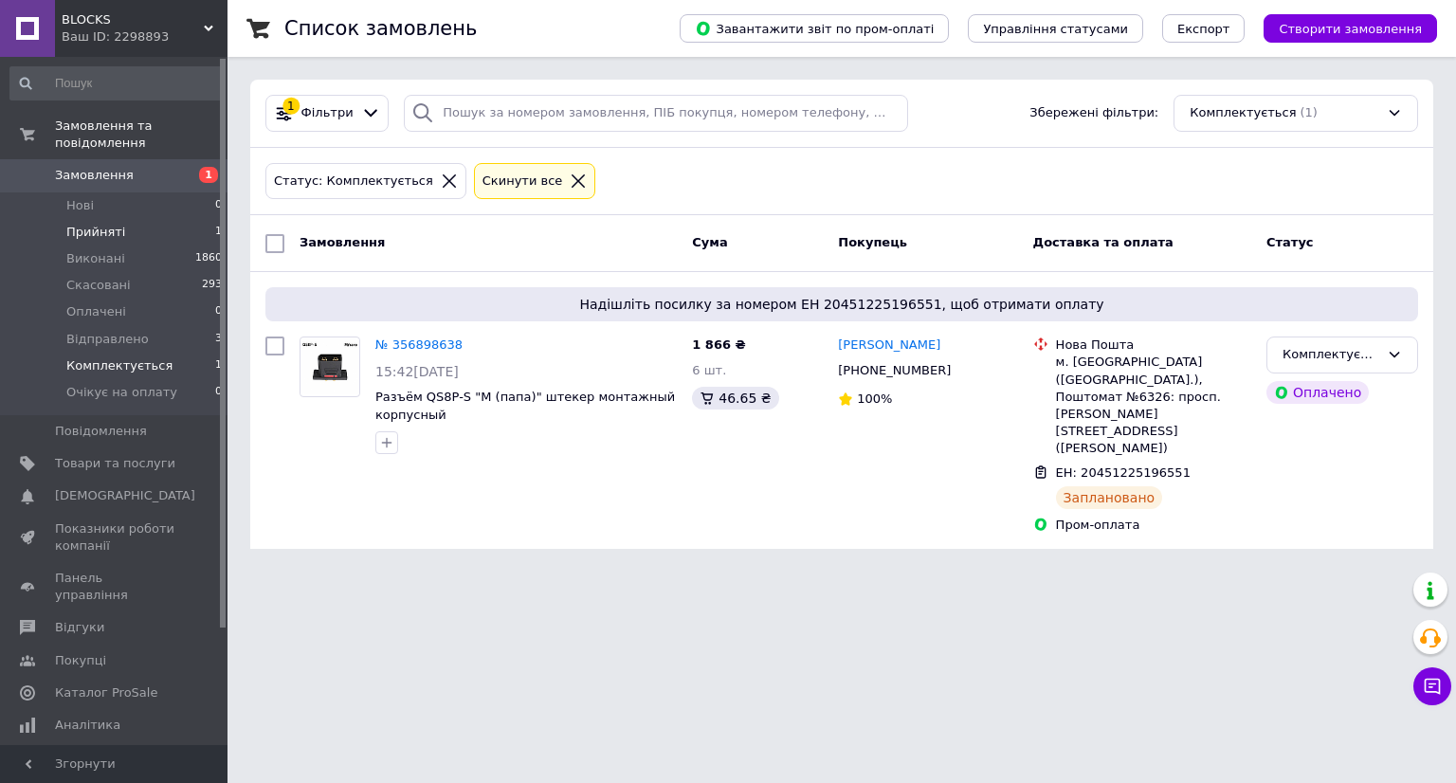
click at [79, 224] on span "Прийняті" at bounding box center [95, 232] width 59 height 17
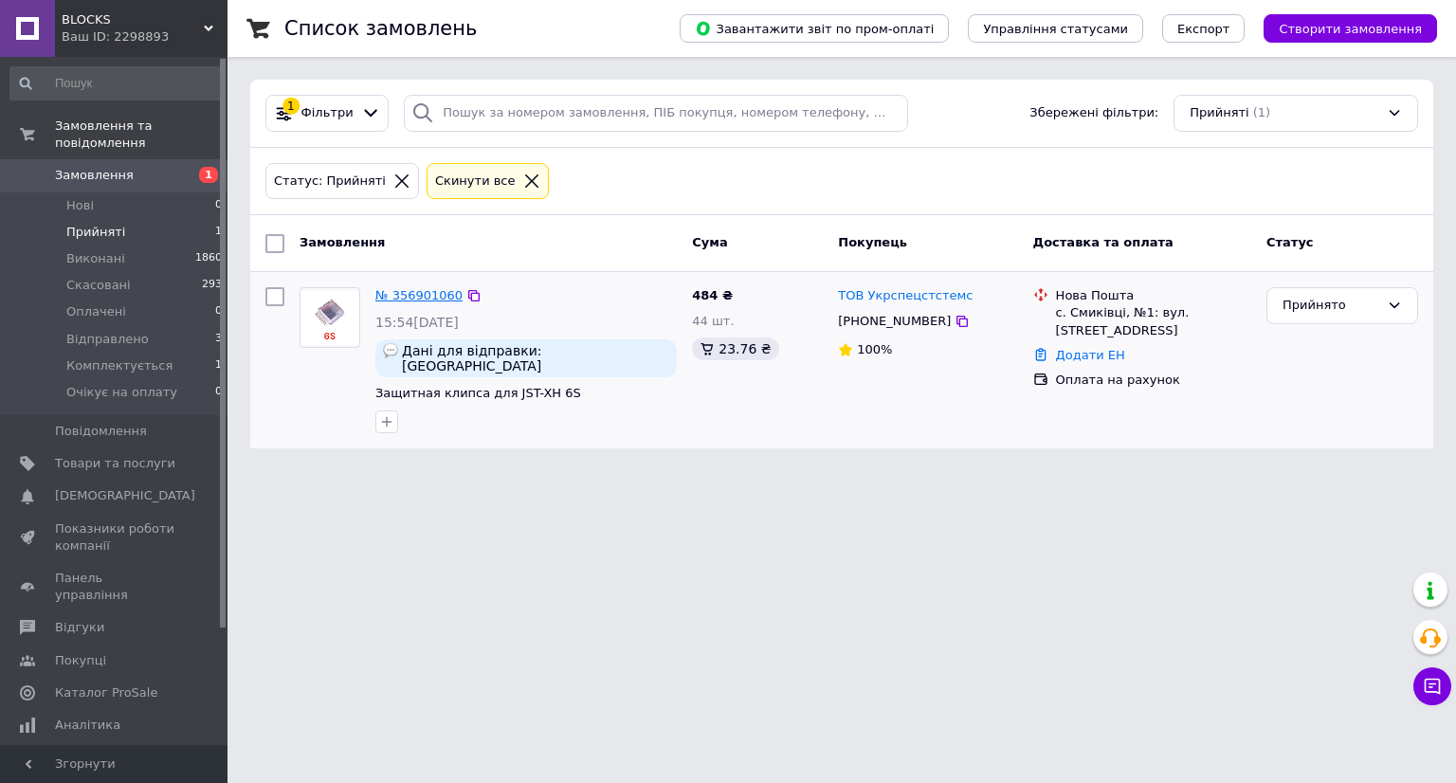
click at [402, 297] on link "№ 356901060" at bounding box center [418, 295] width 87 height 14
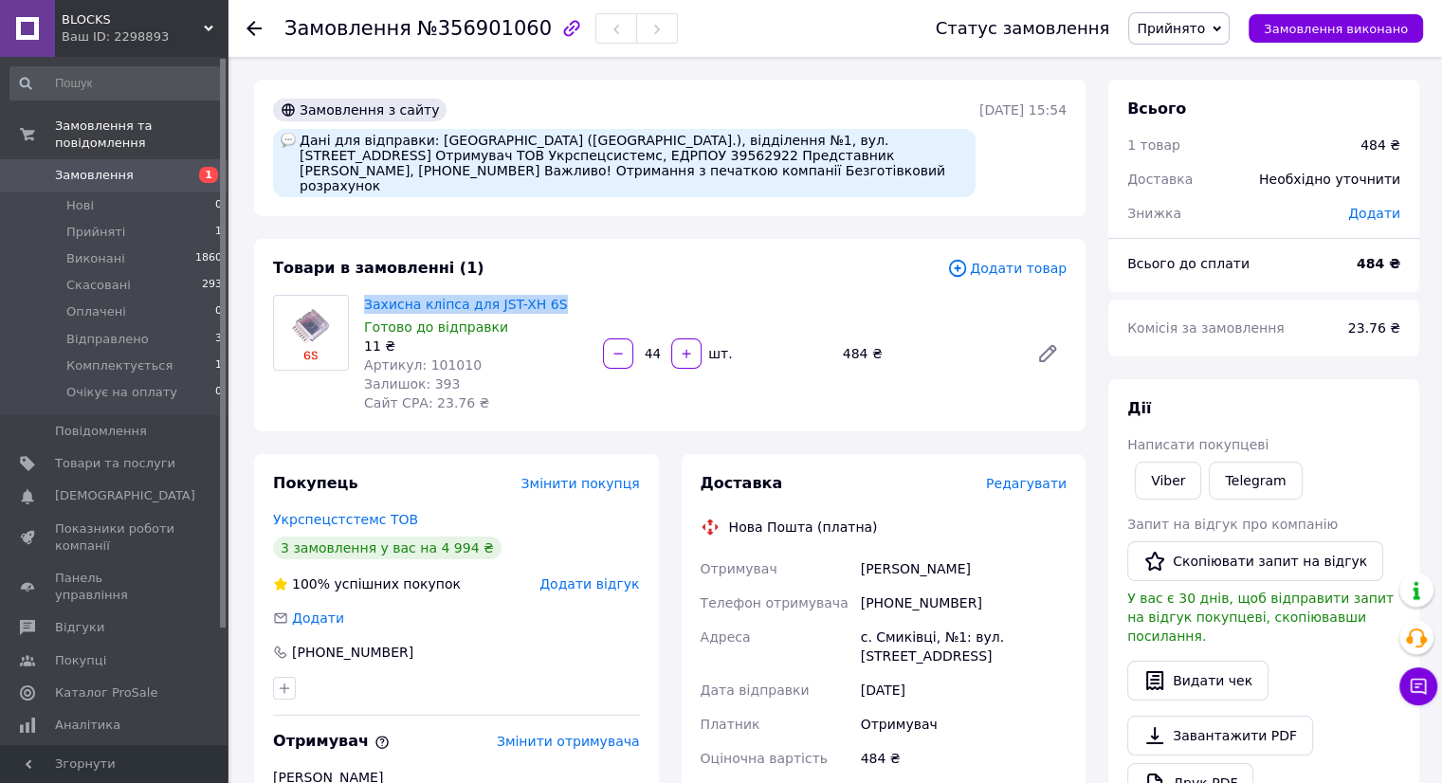
drag, startPoint x: 357, startPoint y: 288, endPoint x: 562, endPoint y: 278, distance: 205.0
click at [562, 291] on div "Захисна кліпса для JST-XH 6S Готово до відправки 11 ₴ Артикул: 101010 Залишок: …" at bounding box center [475, 353] width 239 height 125
copy link "Захисна кліпса для JST-XH 6S"
click at [129, 455] on span "Товари та послуги" at bounding box center [115, 463] width 120 height 17
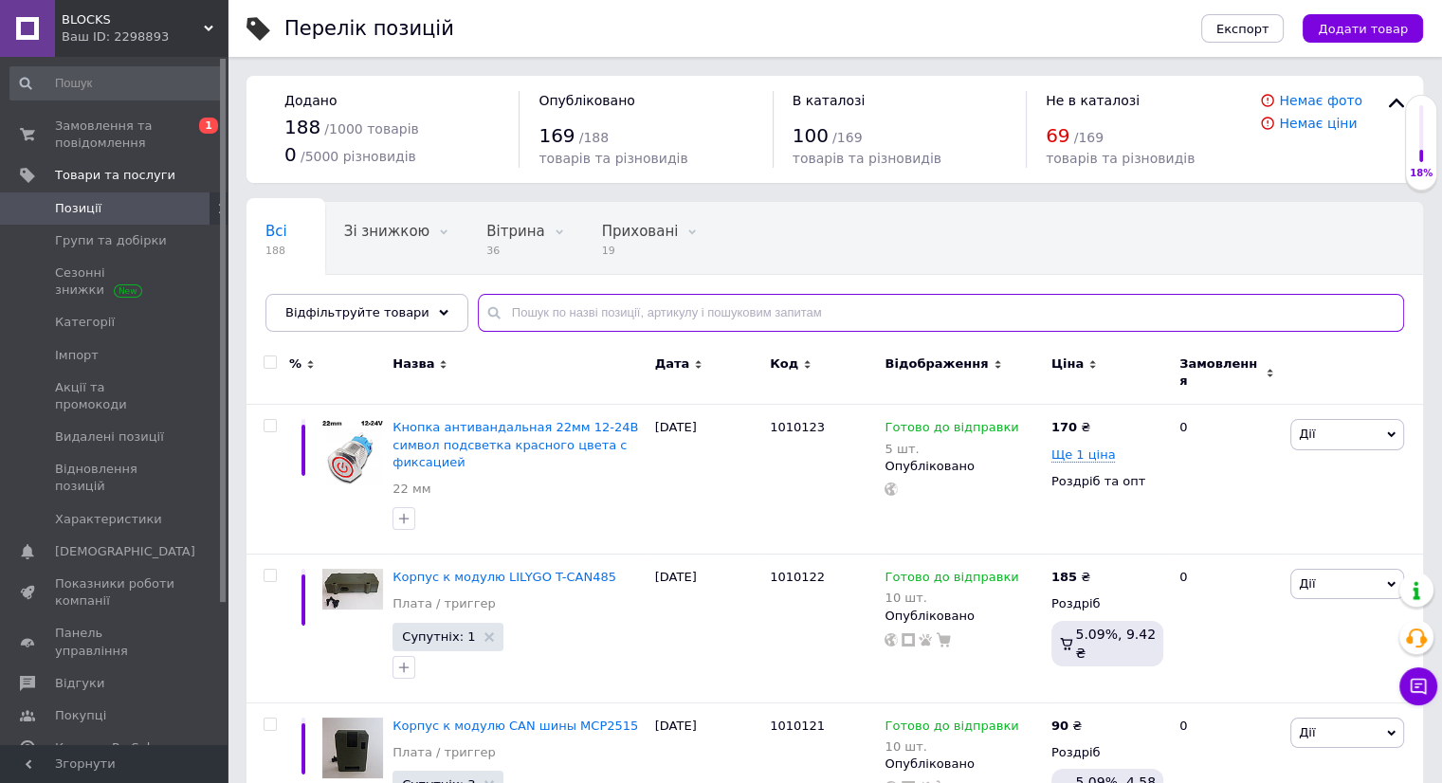
click at [505, 315] on input "text" at bounding box center [941, 313] width 926 height 38
paste input "Захисна кліпса для JST-XH 6S"
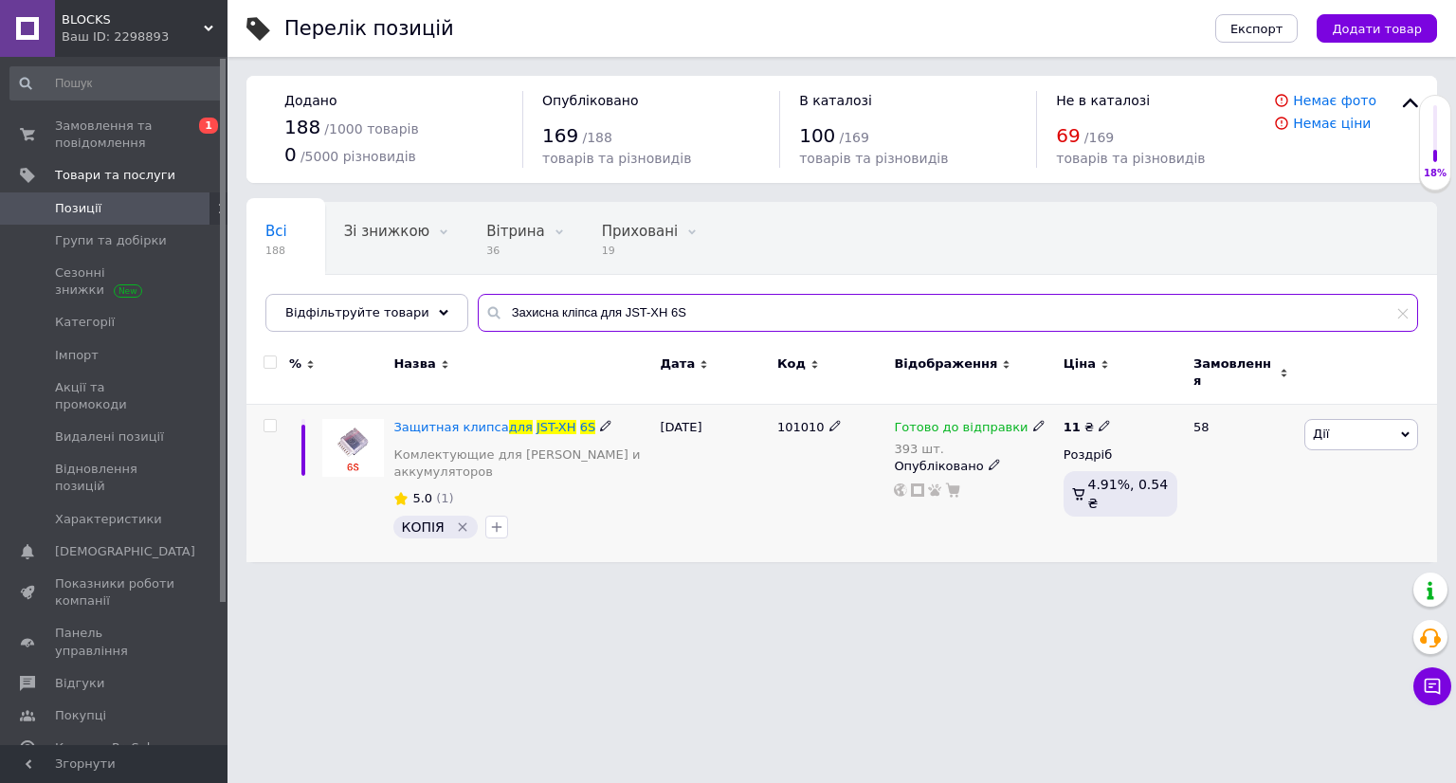
type input "Захисна кліпса для JST-XH 6S"
click at [1014, 419] on div "Готово до відправки" at bounding box center [969, 427] width 151 height 17
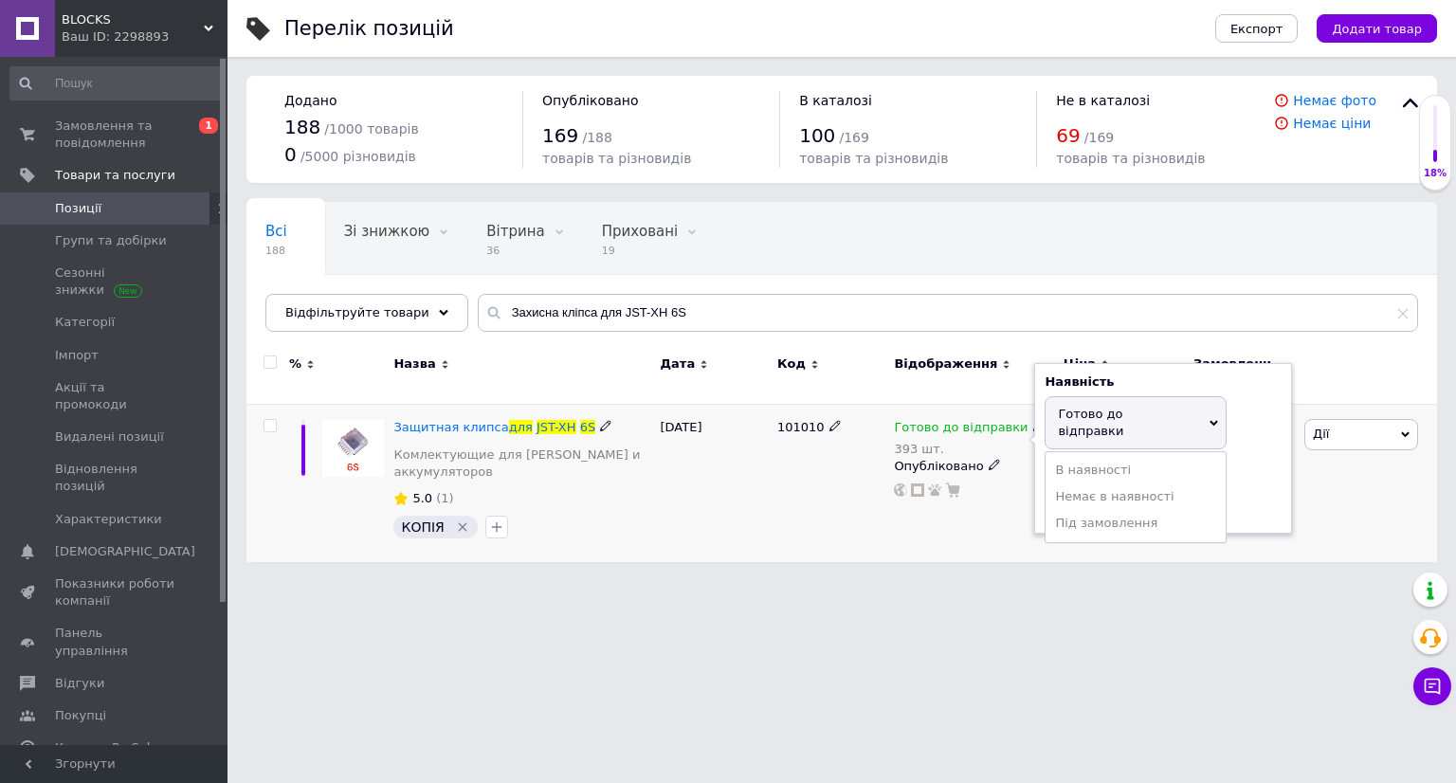
click at [1068, 407] on span "Готово до відправки" at bounding box center [1090, 422] width 65 height 31
drag, startPoint x: 1090, startPoint y: 467, endPoint x: 1054, endPoint y: 470, distance: 36.1
click at [1054, 485] on input "393" at bounding box center [1116, 504] width 144 height 38
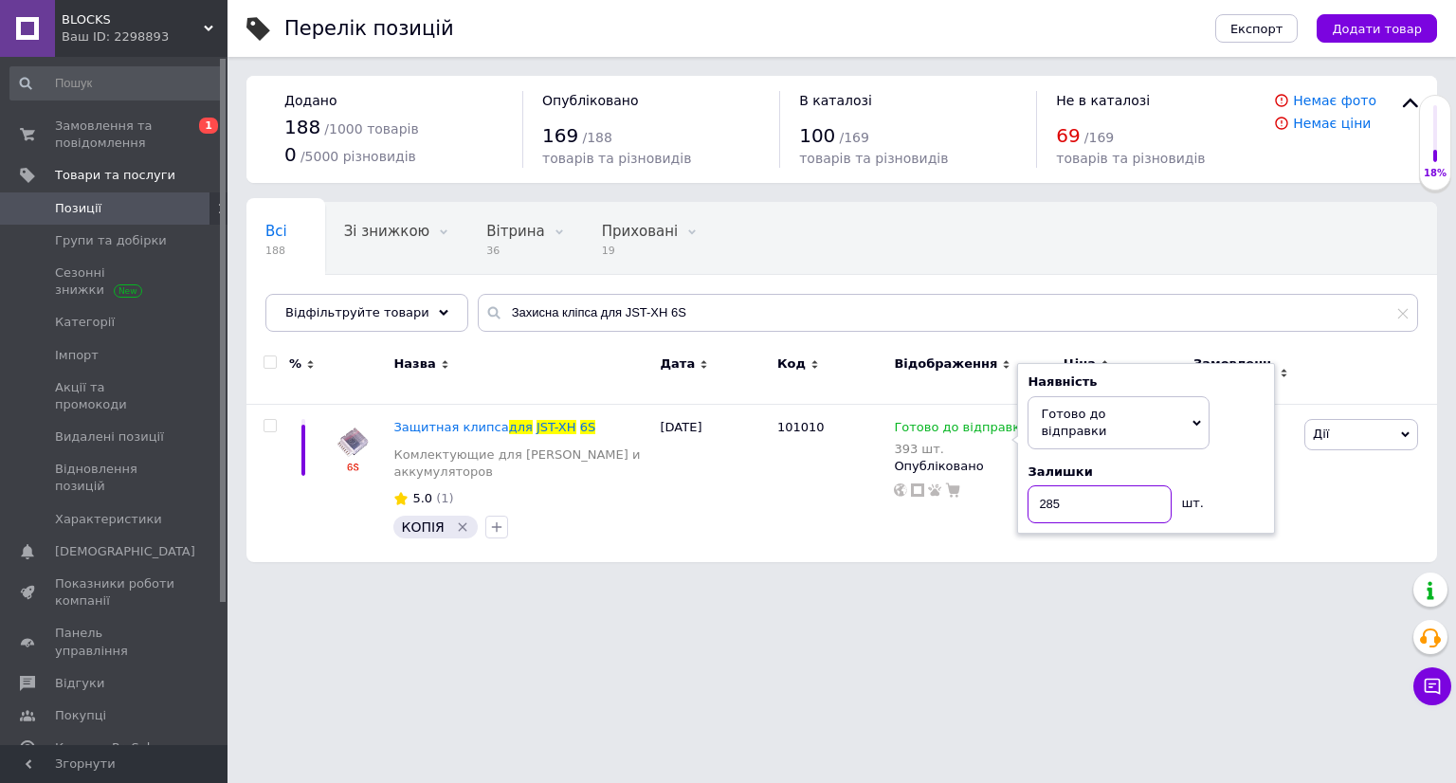
type input "285"
click at [717, 559] on html "BLOCKS Ваш ID: 2298893 Сайт BLOCKS Кабінет покупця Перевірити стан системи Стор…" at bounding box center [728, 290] width 1456 height 581
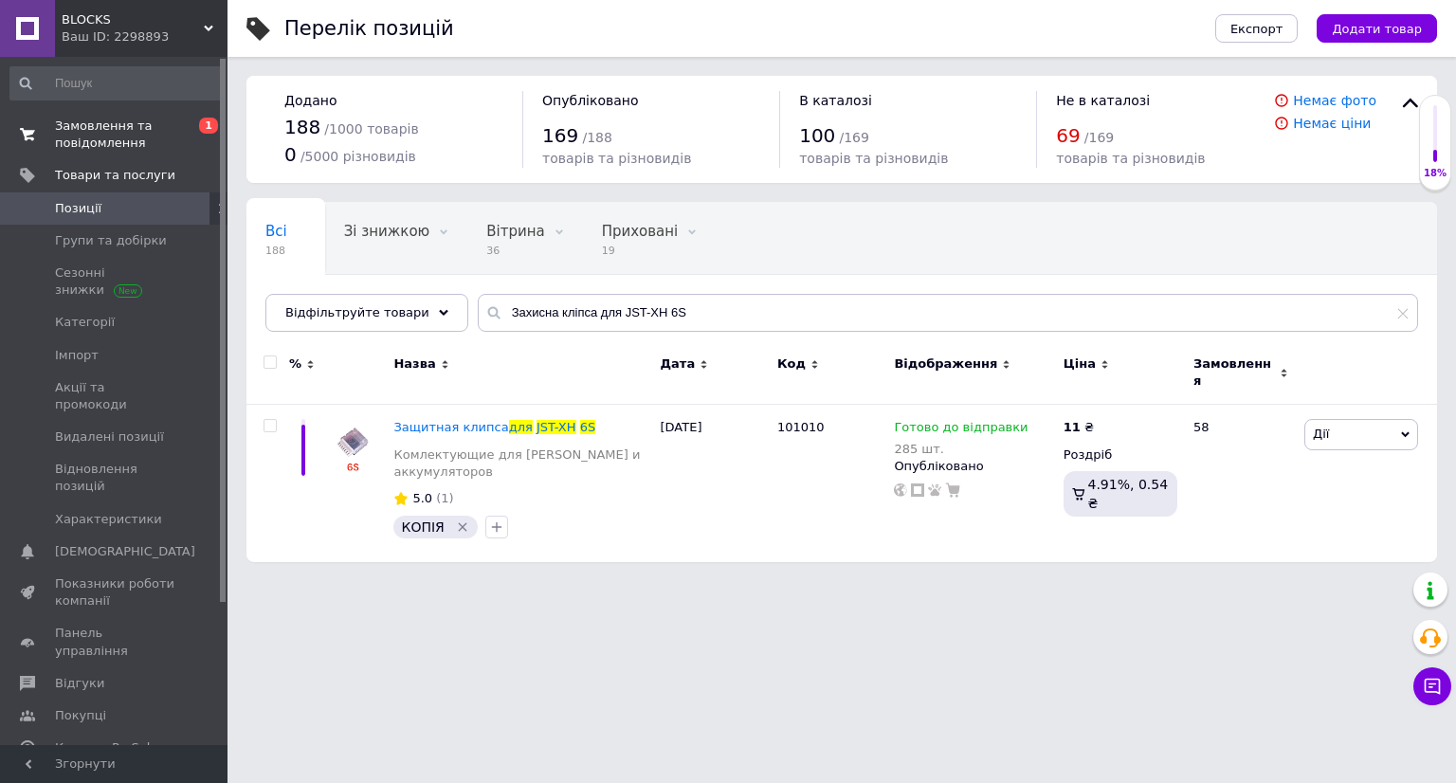
click at [99, 127] on span "Замовлення та повідомлення" at bounding box center [115, 135] width 120 height 34
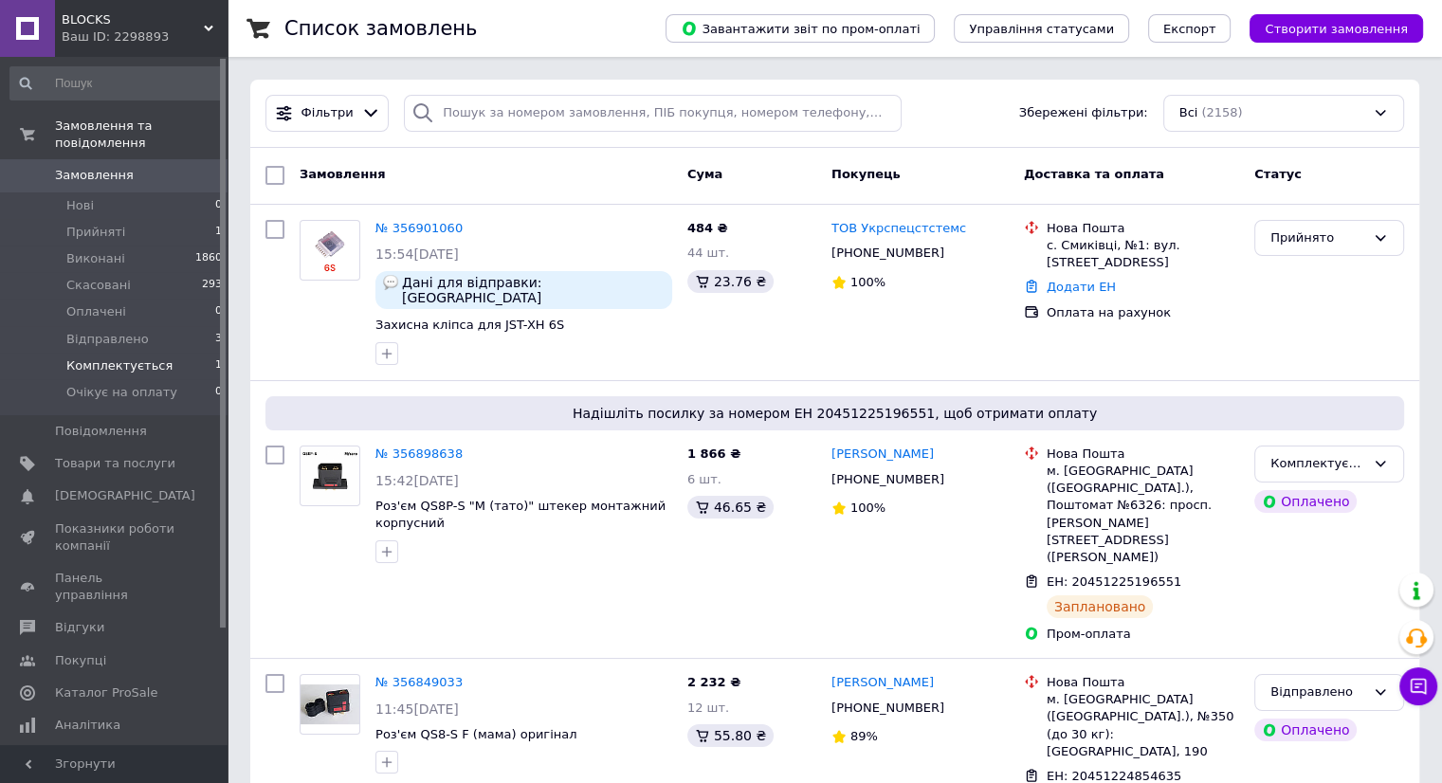
click at [116, 357] on span "Комплектується" at bounding box center [119, 365] width 106 height 17
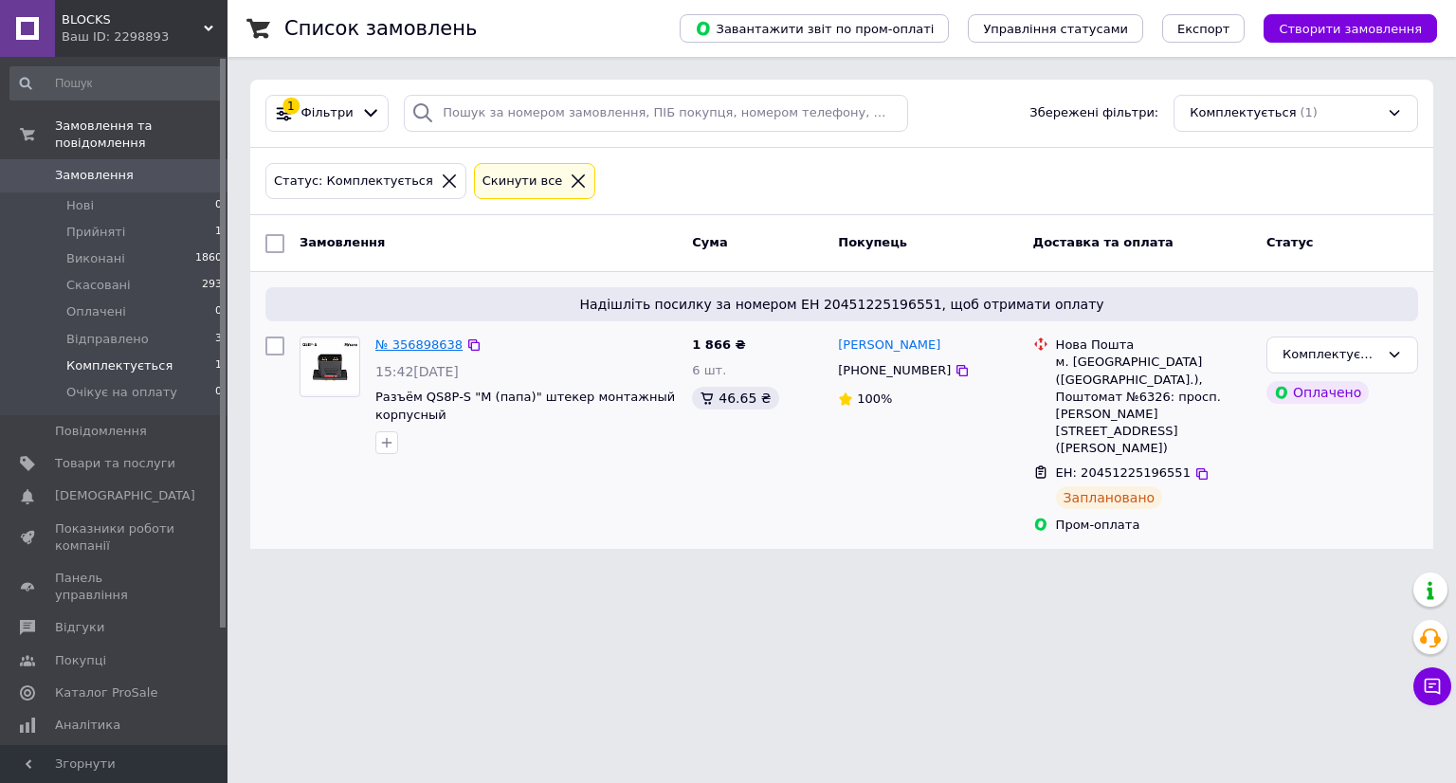
click at [398, 338] on link "№ 356898638" at bounding box center [418, 344] width 87 height 14
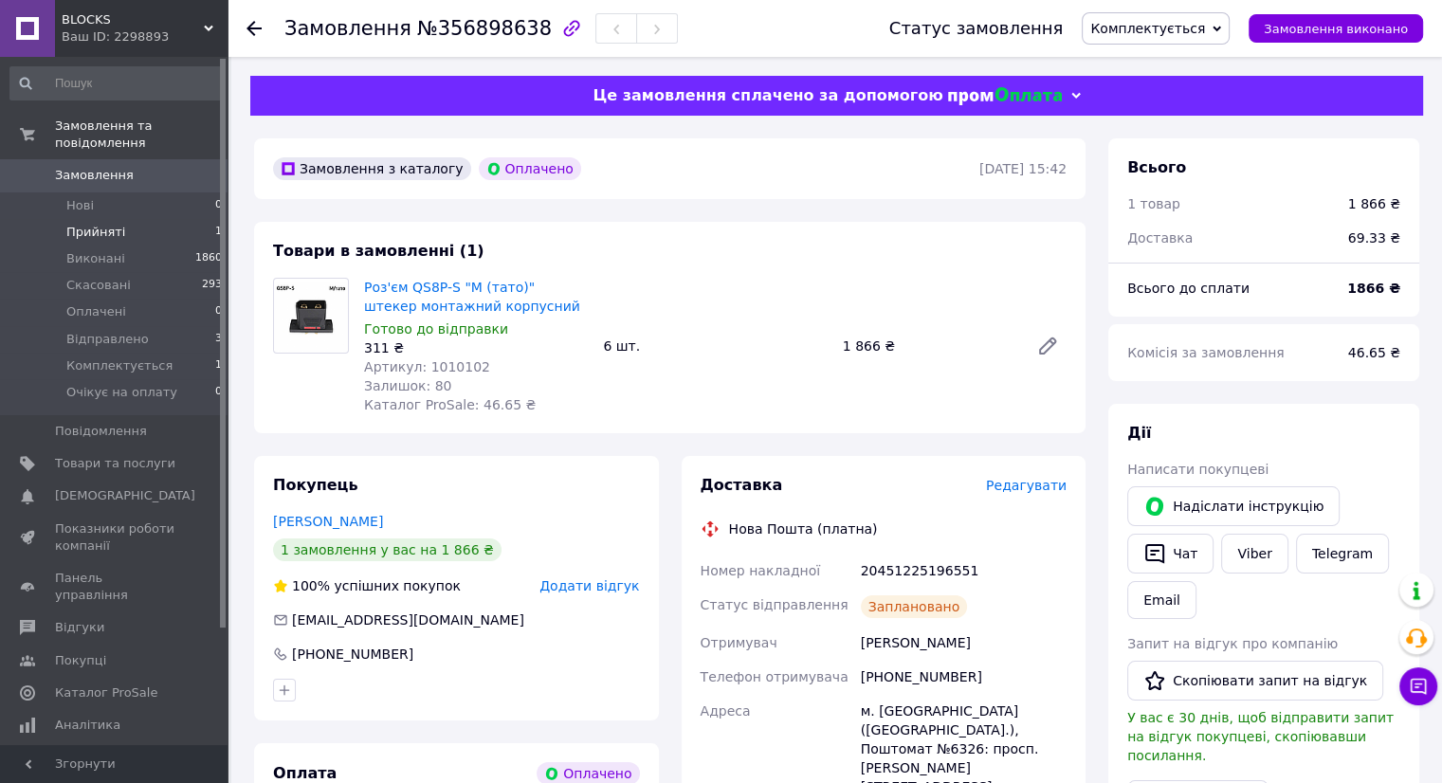
click at [102, 224] on span "Прийняті" at bounding box center [95, 232] width 59 height 17
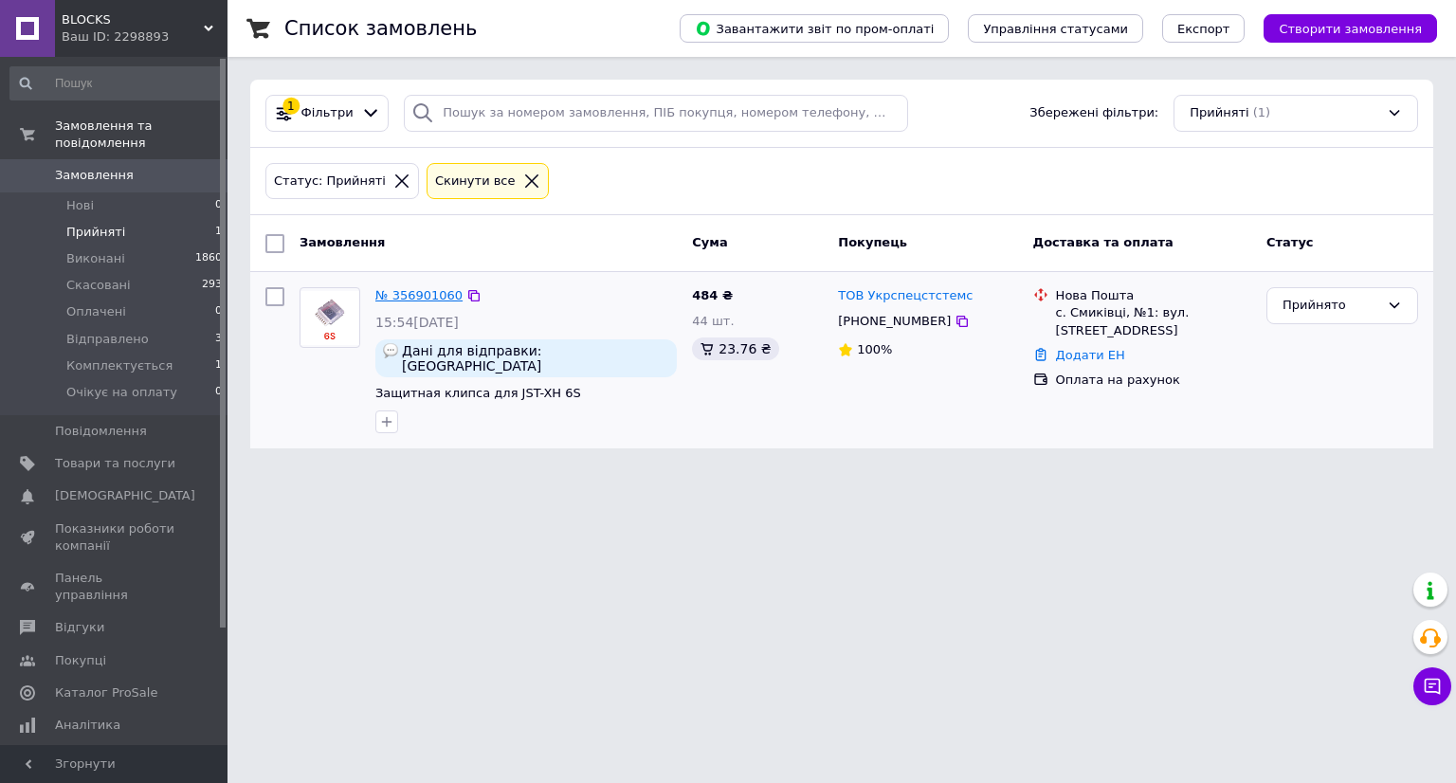
click at [413, 300] on link "№ 356901060" at bounding box center [418, 295] width 87 height 14
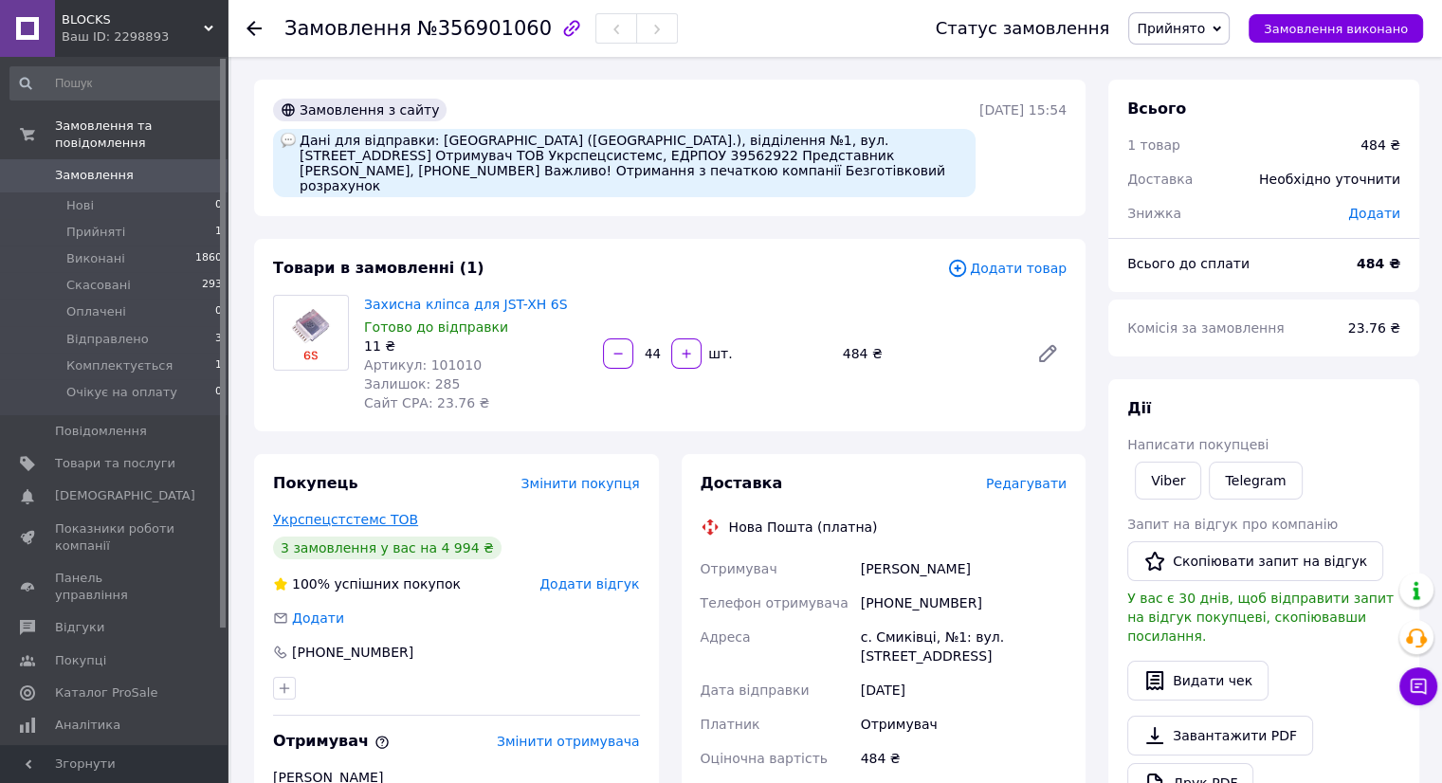
click at [384, 512] on link "Укрспецстстемс ТОВ" at bounding box center [345, 519] width 145 height 15
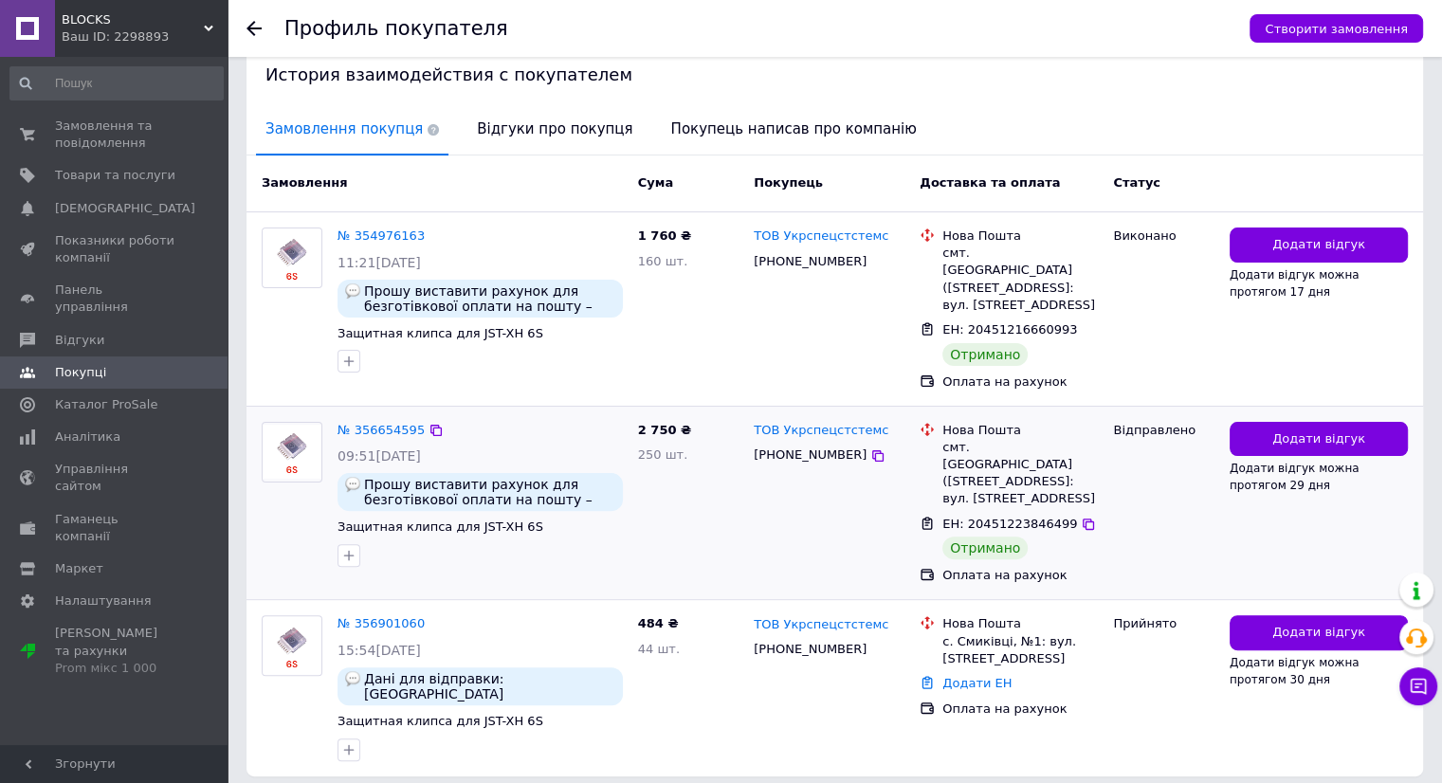
scroll to position [421, 0]
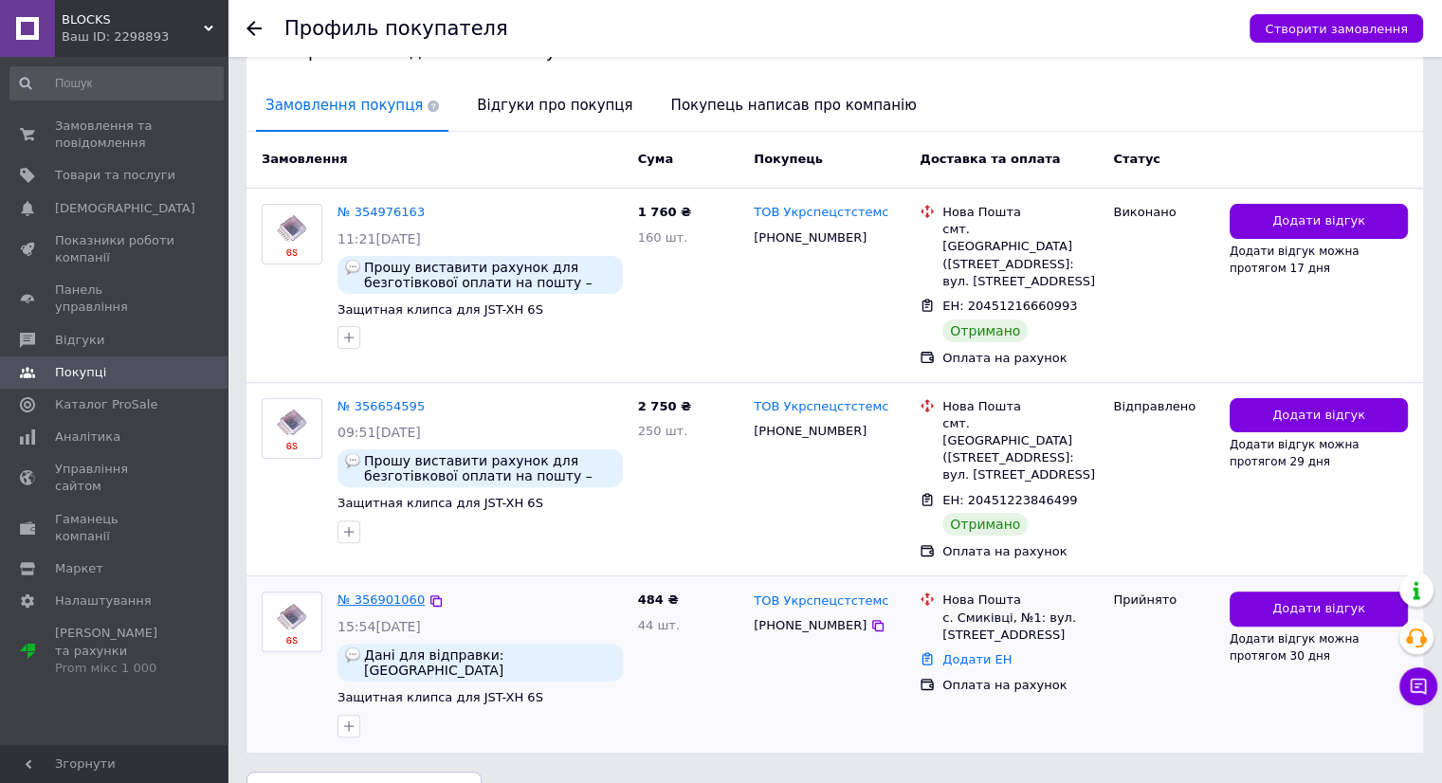
click at [387, 592] on link "№ 356901060" at bounding box center [380, 599] width 87 height 14
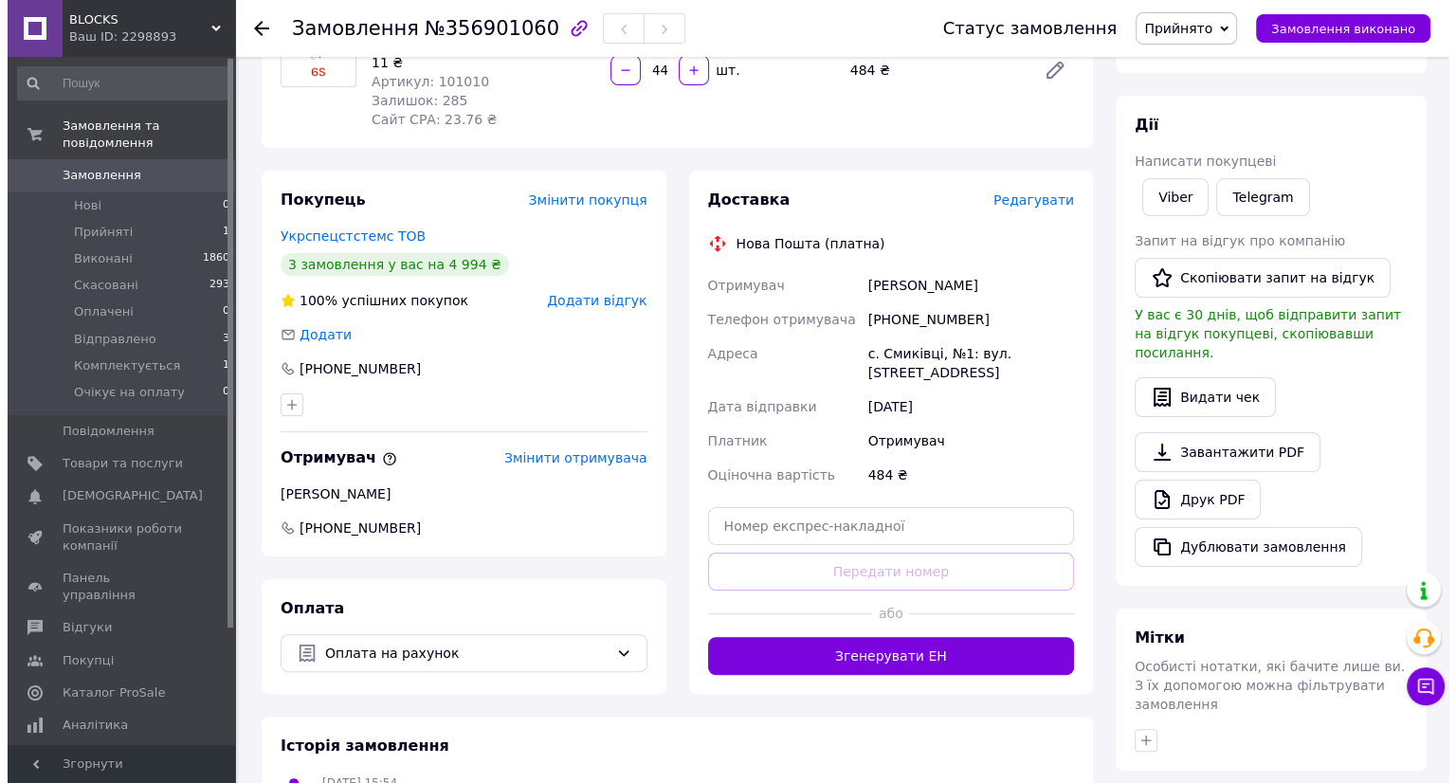
scroll to position [284, 0]
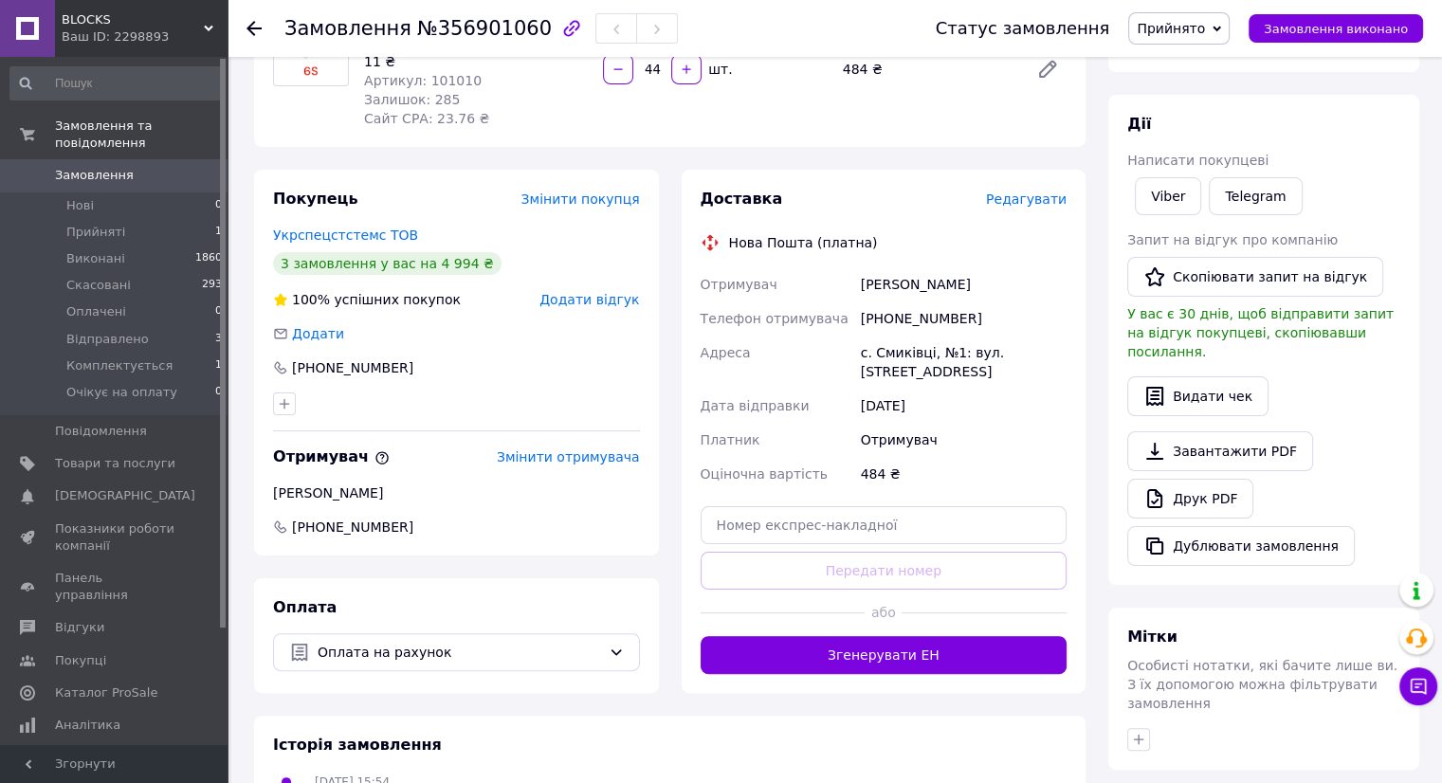
click at [1036, 190] on div "Редагувати" at bounding box center [1026, 199] width 81 height 19
click at [1036, 191] on span "Редагувати" at bounding box center [1026, 198] width 81 height 15
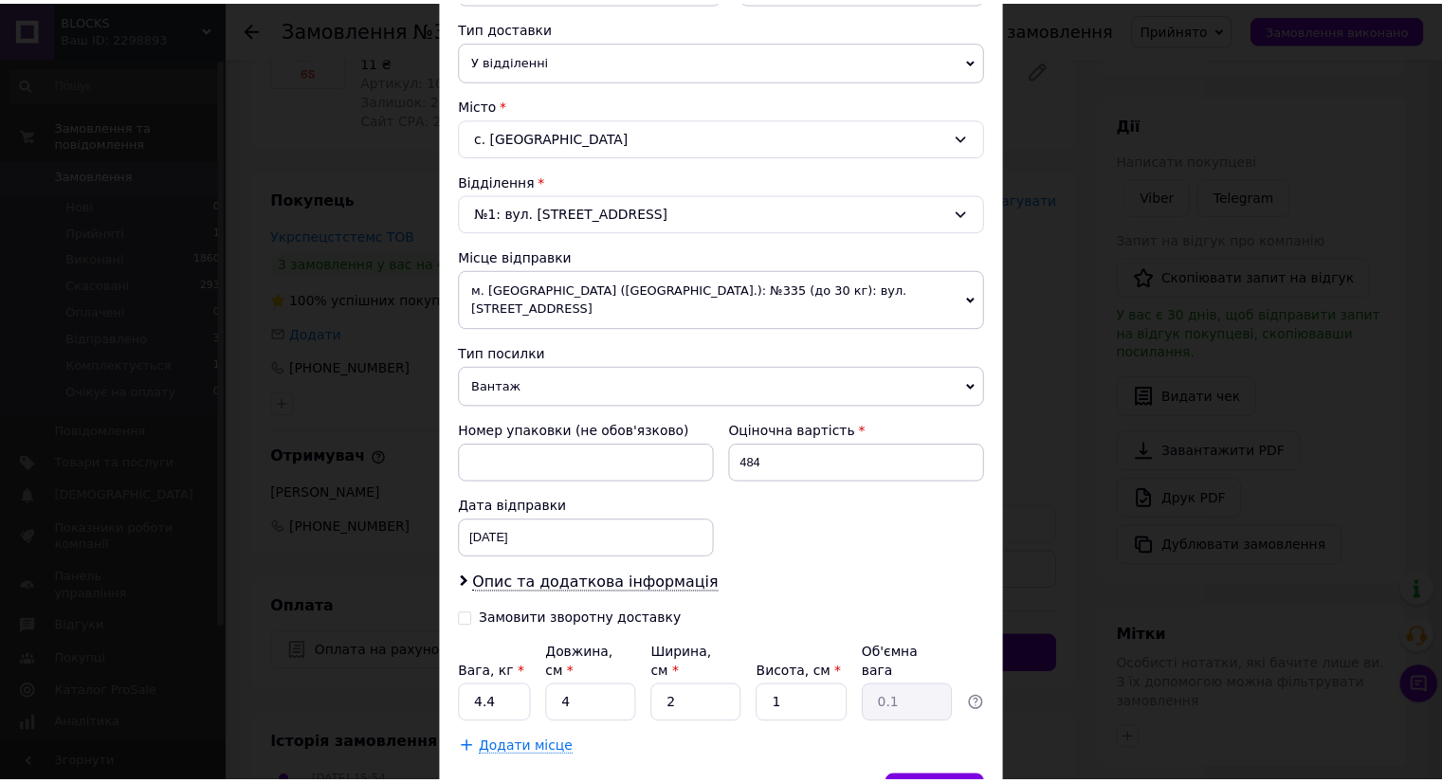
scroll to position [474, 0]
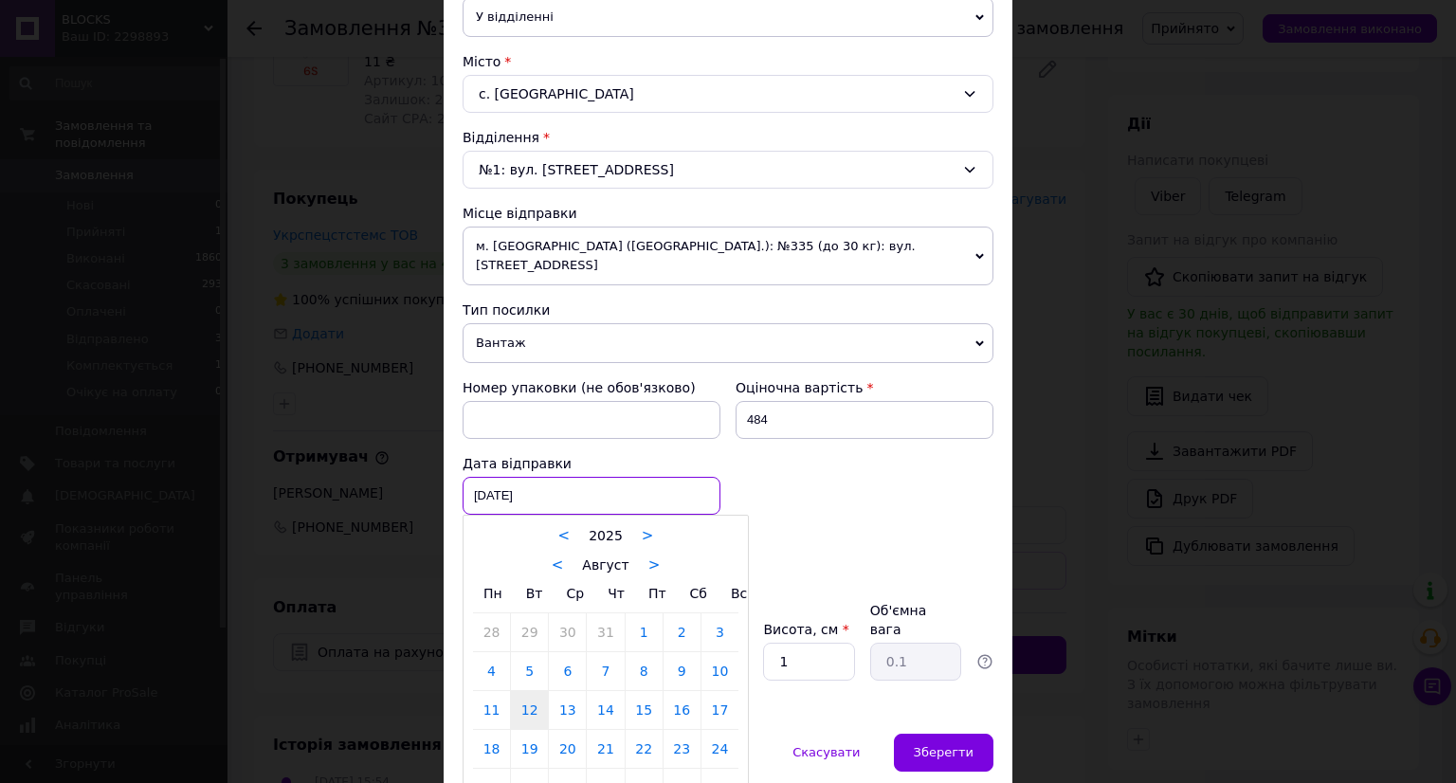
click at [496, 477] on div "12.08.2025 < 2025 > < Август > Пн Вт Ср Чт Пт Сб Вс 28 29 30 31 1 2 3 4 5 6 7 8…" at bounding box center [592, 496] width 258 height 38
click at [566, 691] on link "13" at bounding box center [567, 710] width 37 height 38
type input "13.08.2025"
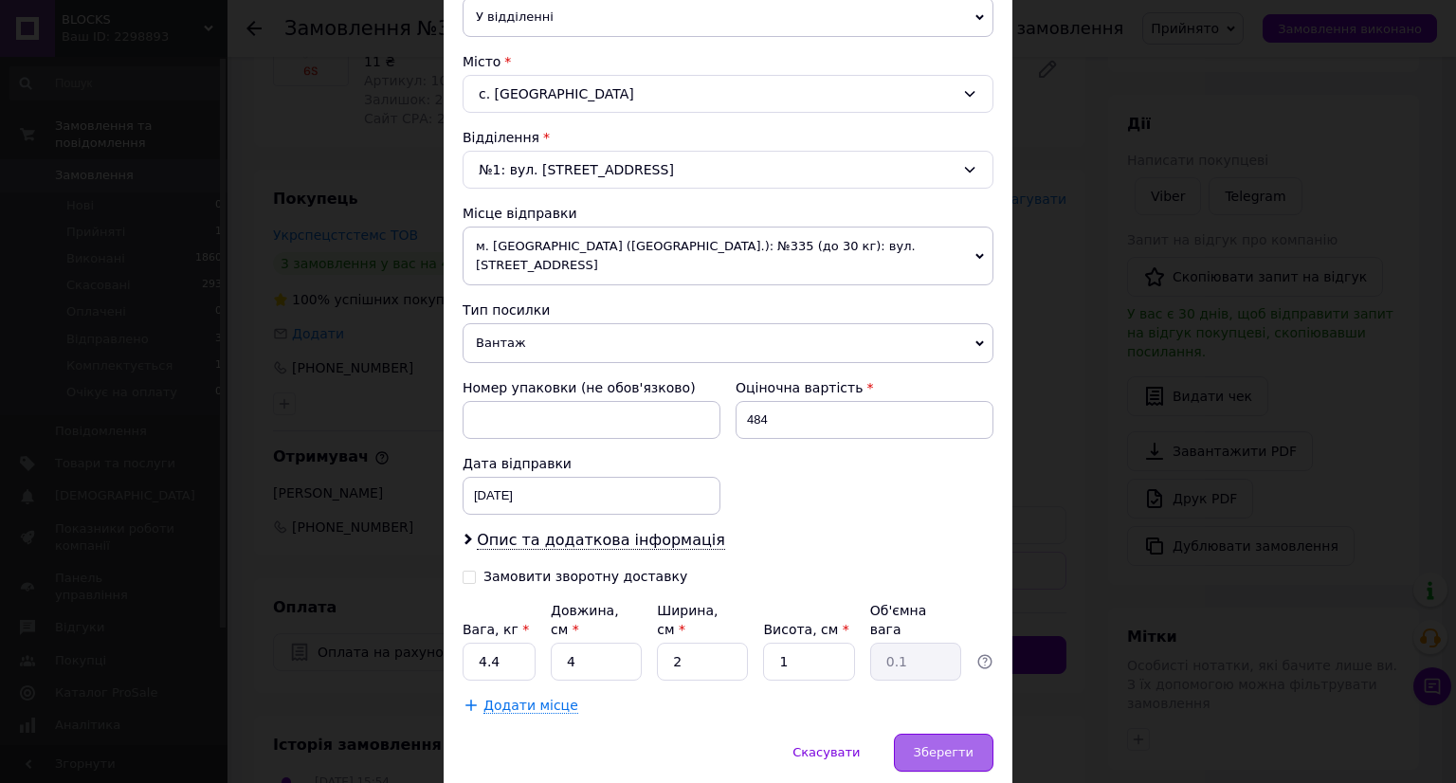
click at [924, 745] on span "Зберегти" at bounding box center [944, 752] width 60 height 14
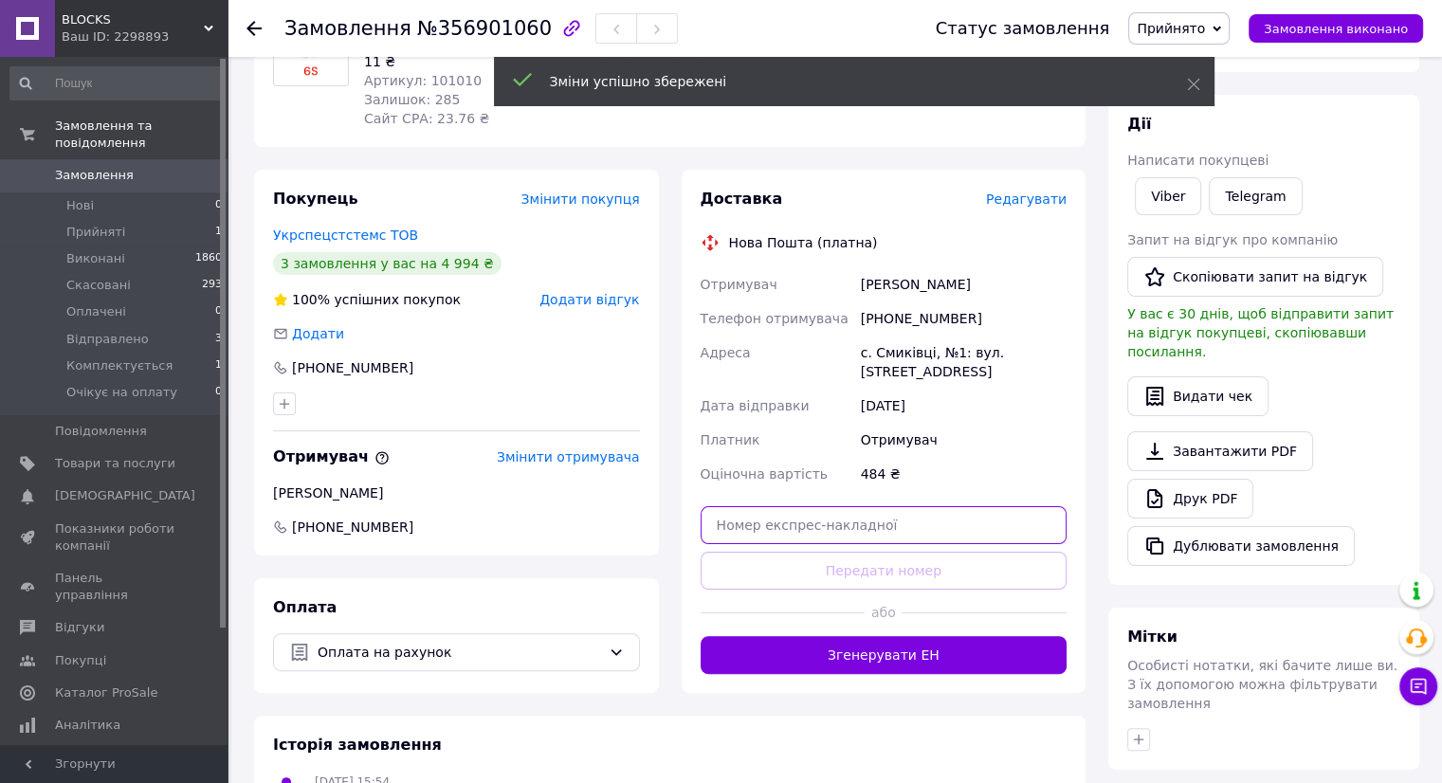
click at [741, 507] on input "text" at bounding box center [883, 525] width 367 height 38
paste input "20451225273515"
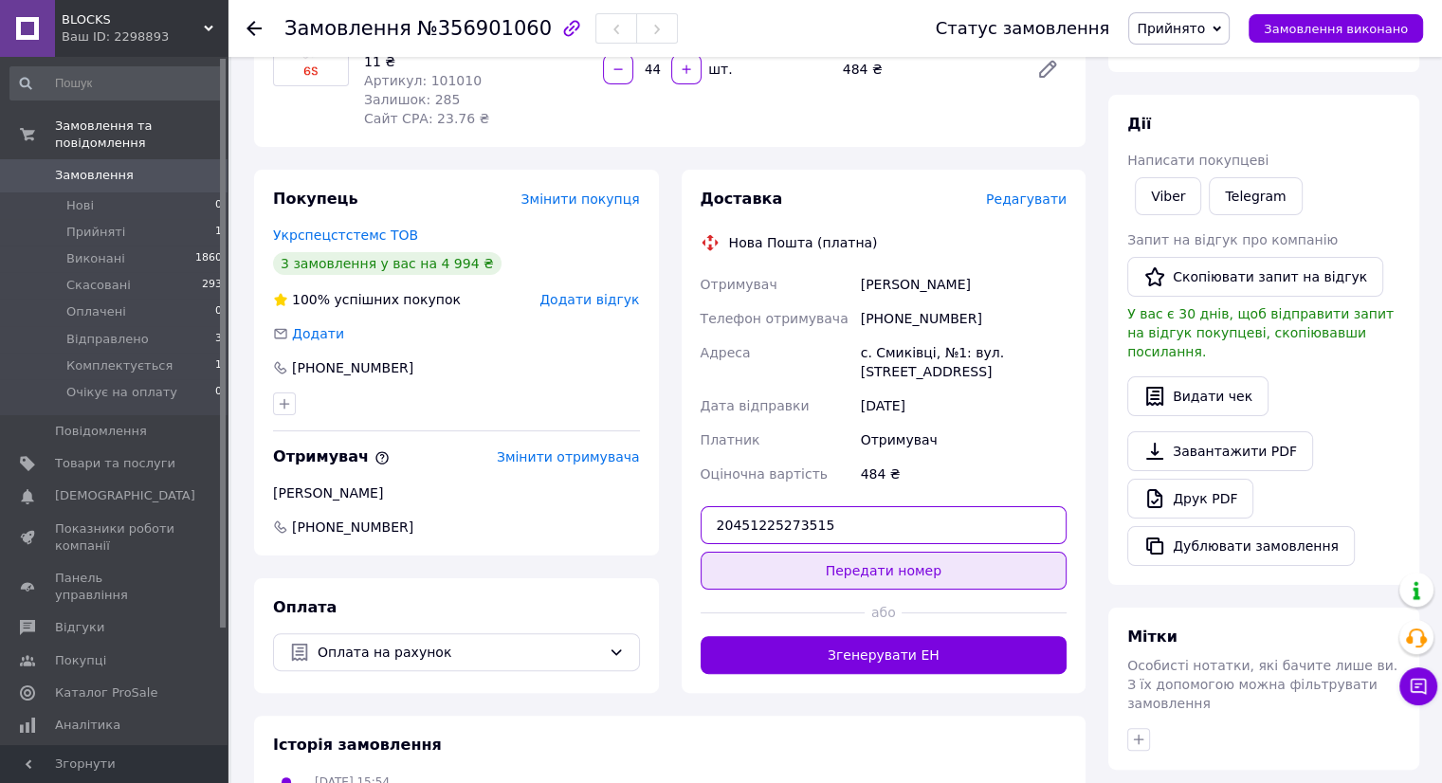
type input "20451225273515"
click at [804, 552] on button "Передати номер" at bounding box center [883, 571] width 367 height 38
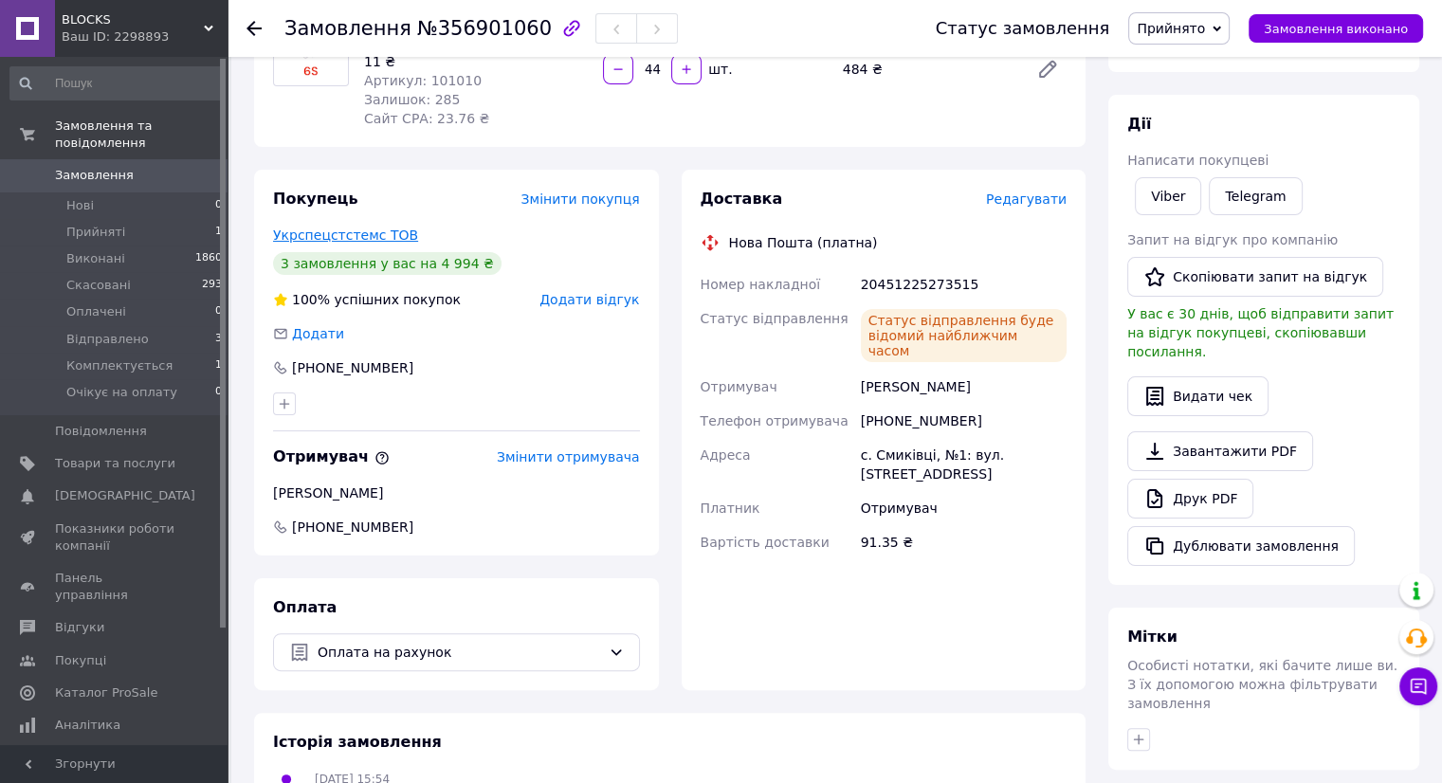
click at [311, 227] on link "Укрспецстстемс ТОВ" at bounding box center [345, 234] width 145 height 15
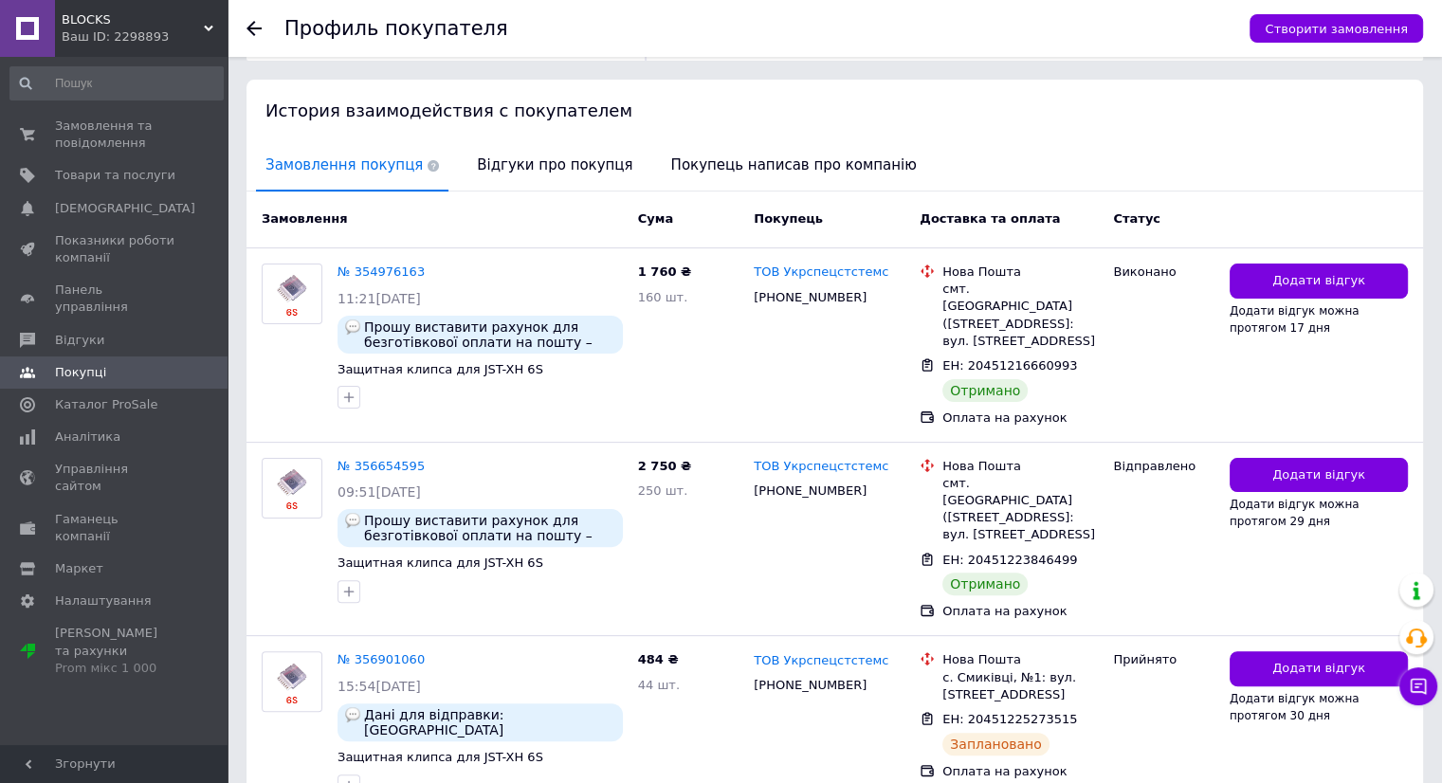
scroll to position [379, 0]
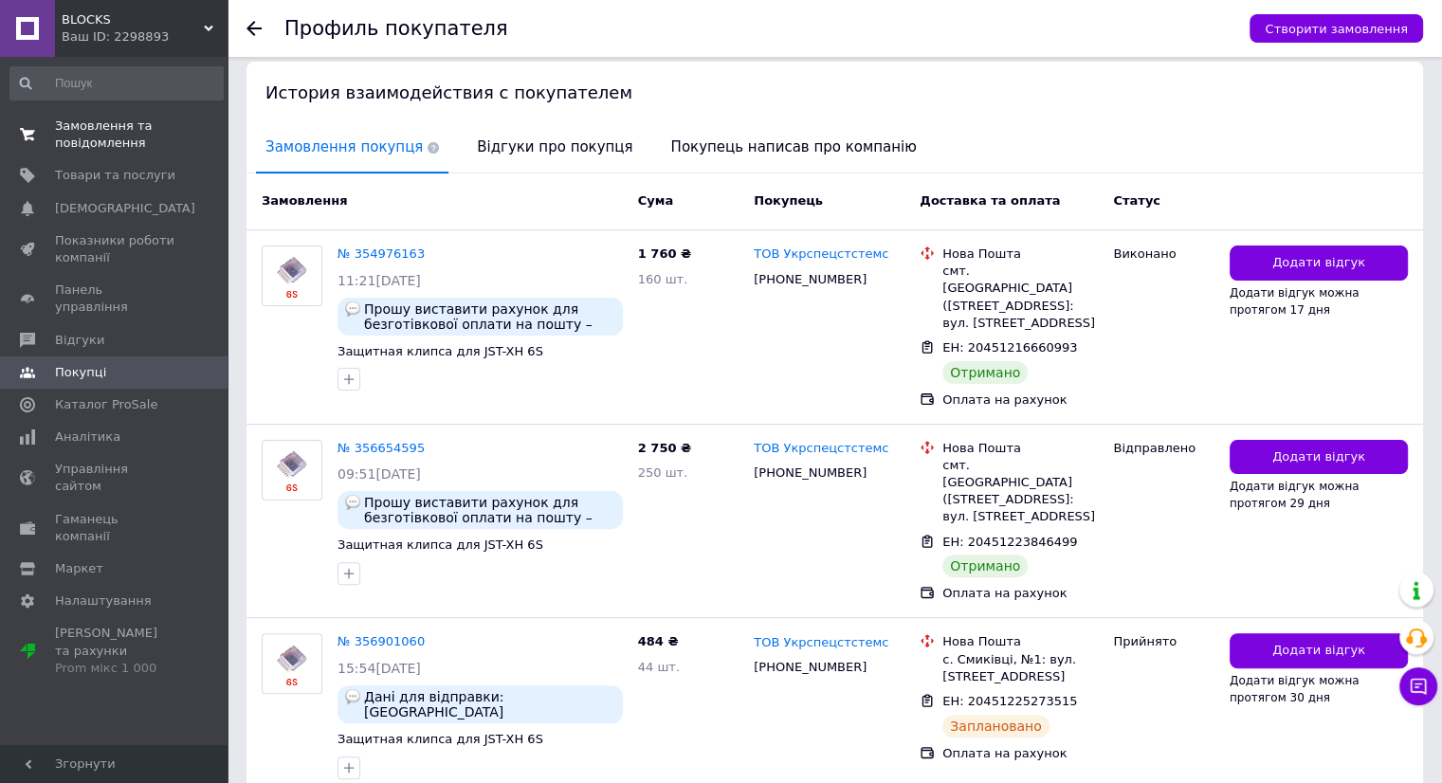
click at [108, 142] on span "Замовлення та повідомлення" at bounding box center [115, 135] width 120 height 34
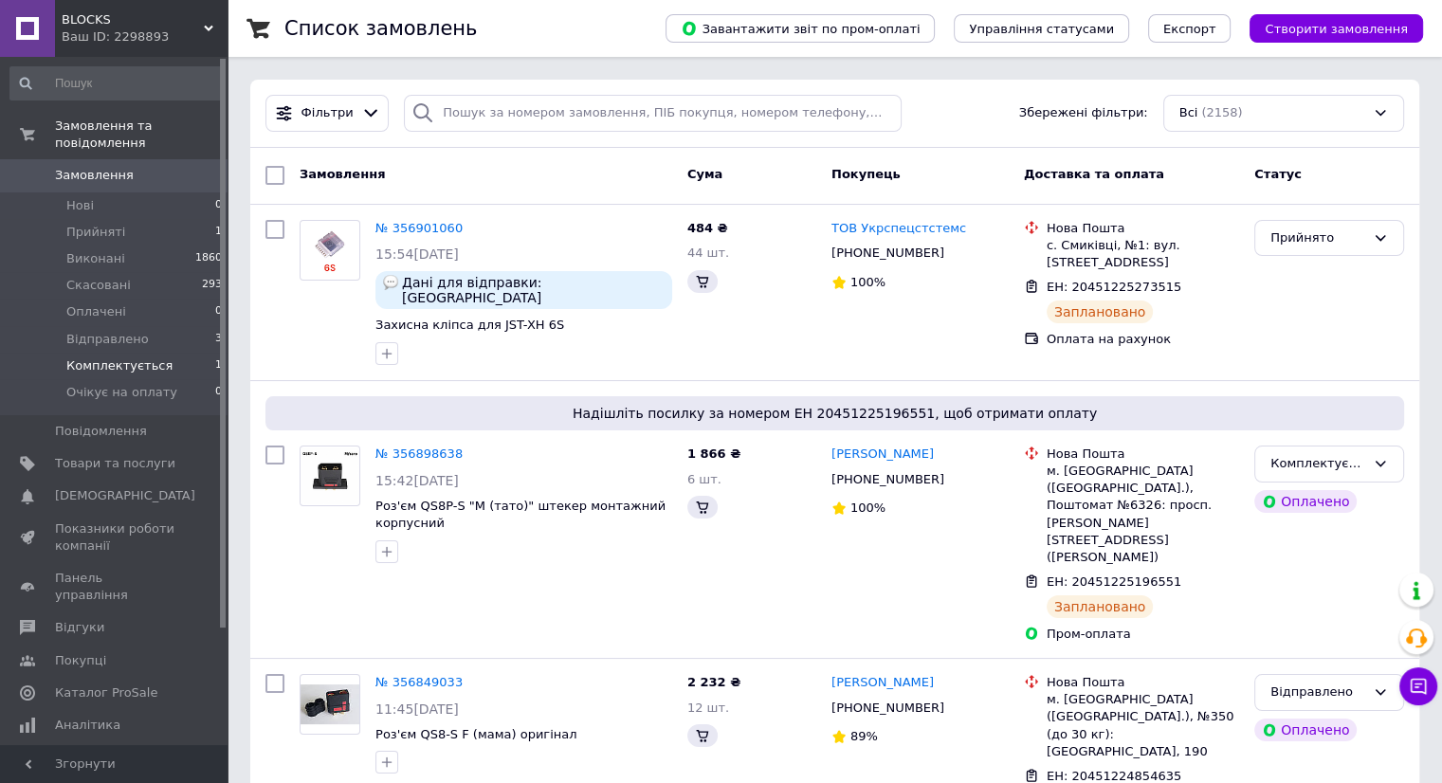
click at [104, 357] on span "Комплектується" at bounding box center [119, 365] width 106 height 17
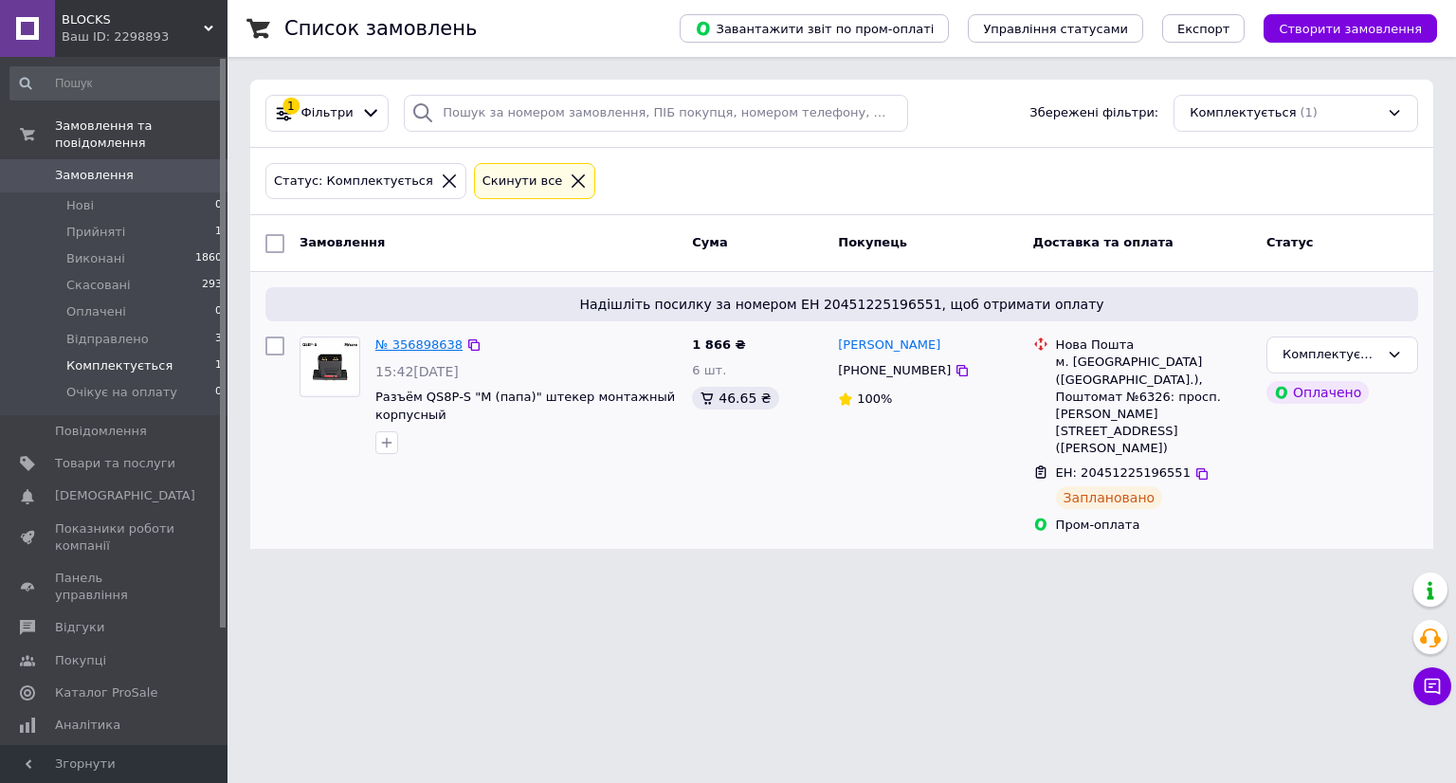
click at [419, 346] on link "№ 356898638" at bounding box center [418, 344] width 87 height 14
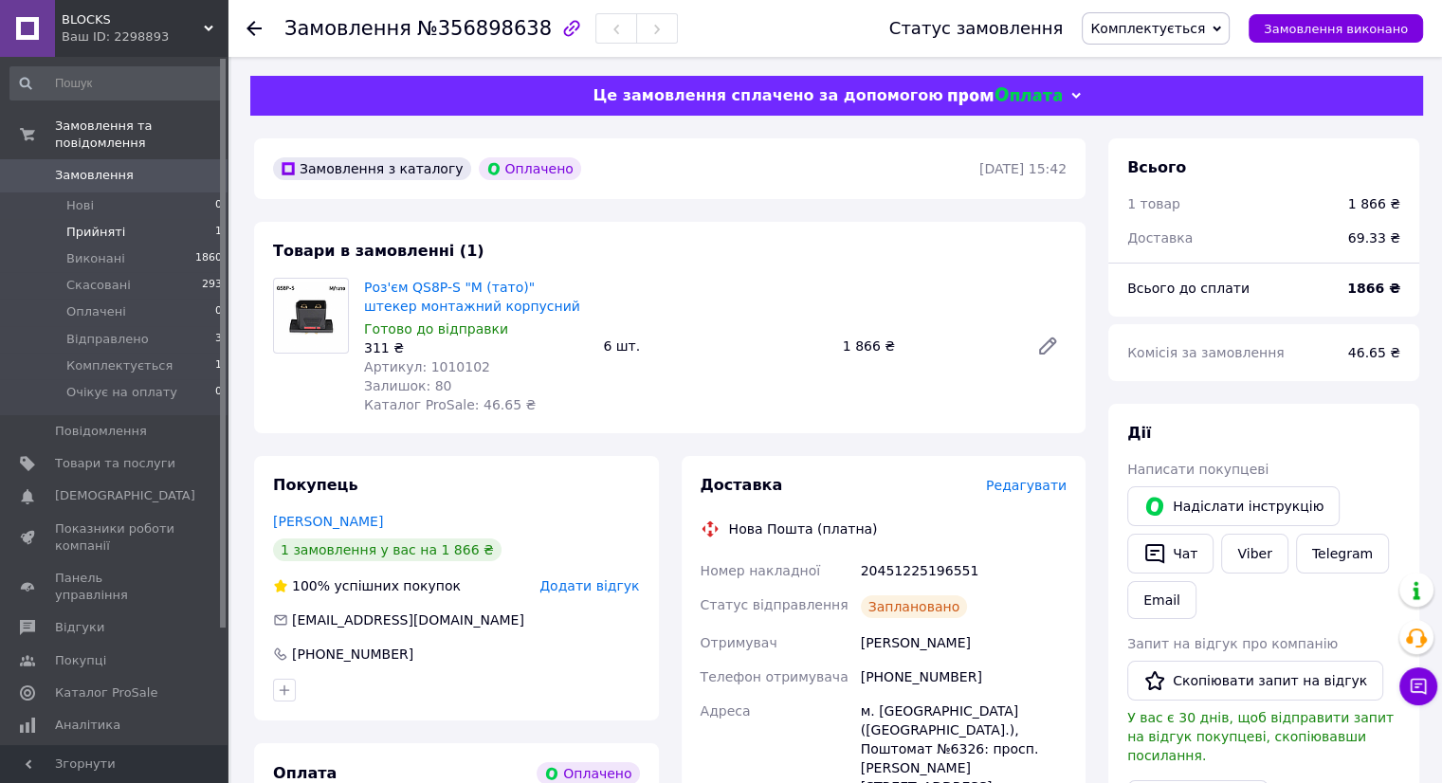
click at [97, 224] on span "Прийняті" at bounding box center [95, 232] width 59 height 17
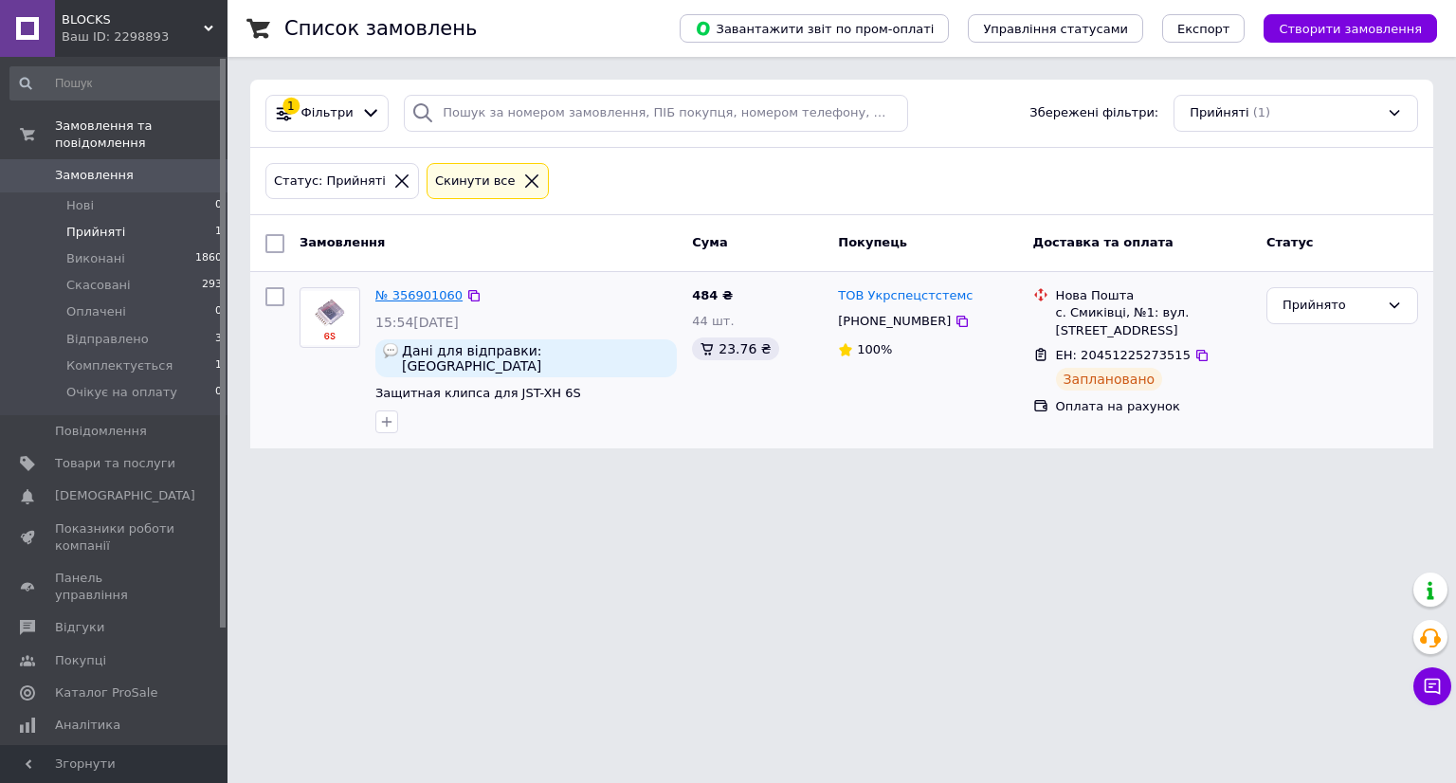
click at [394, 290] on link "№ 356901060" at bounding box center [418, 295] width 87 height 14
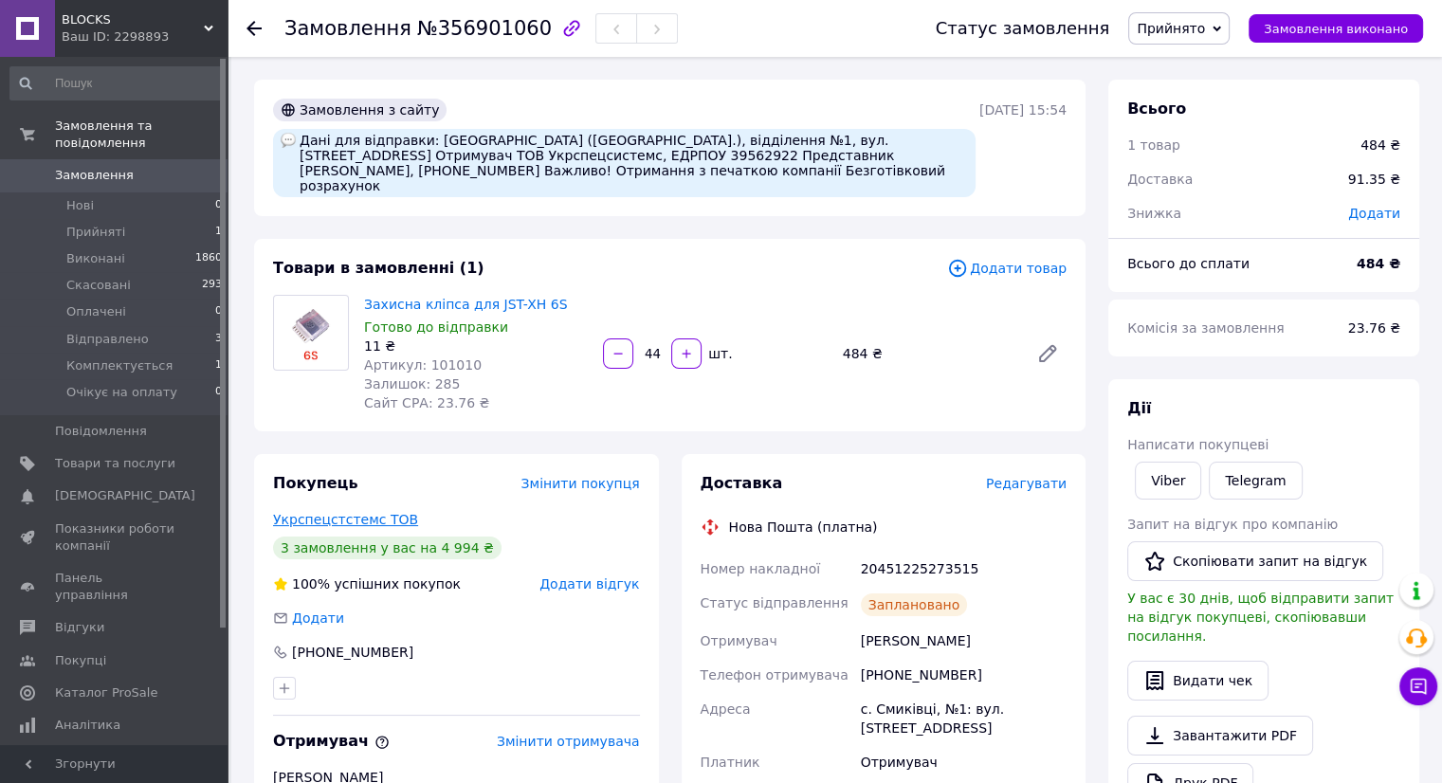
click at [352, 512] on link "Укрспецстстемс ТОВ" at bounding box center [345, 519] width 145 height 15
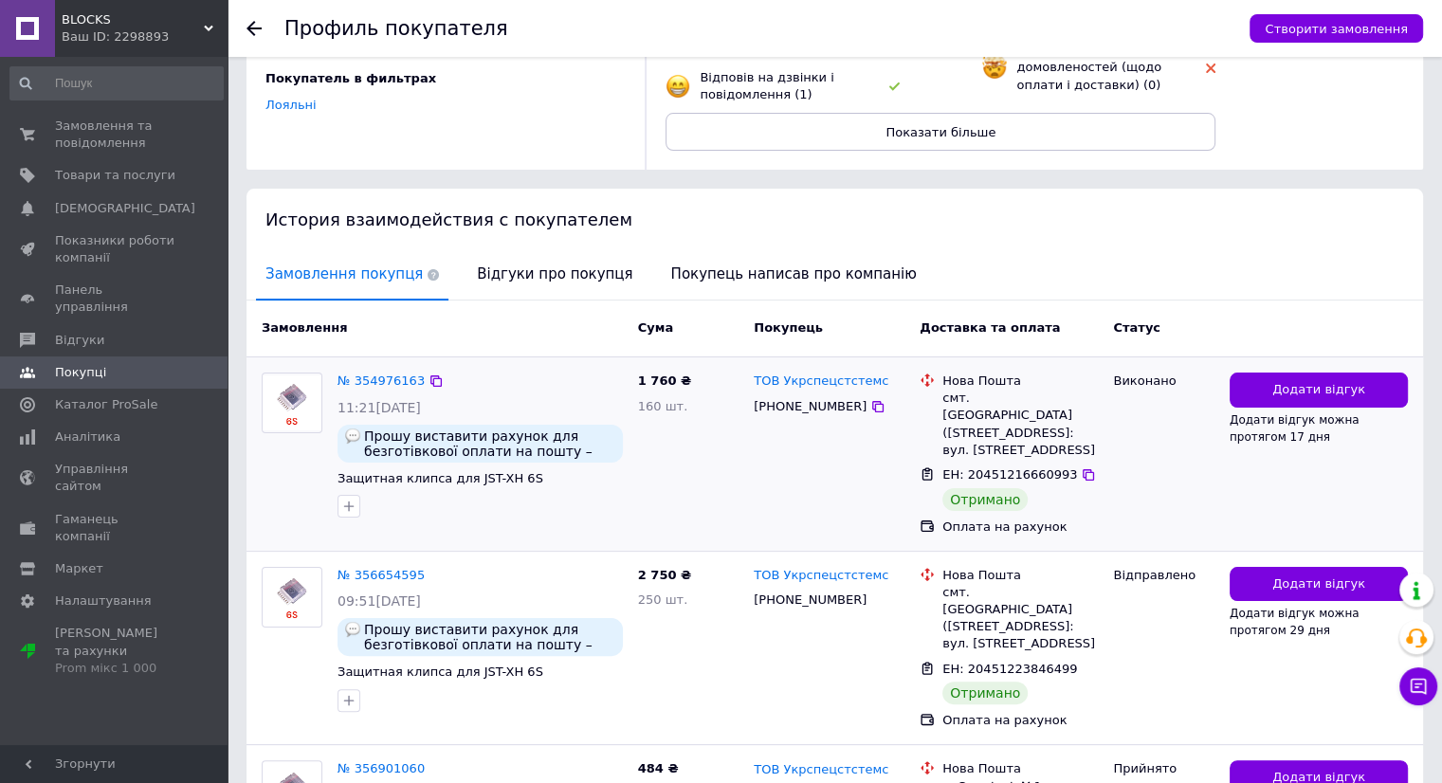
scroll to position [379, 0]
